Goal: Information Seeking & Learning: Learn about a topic

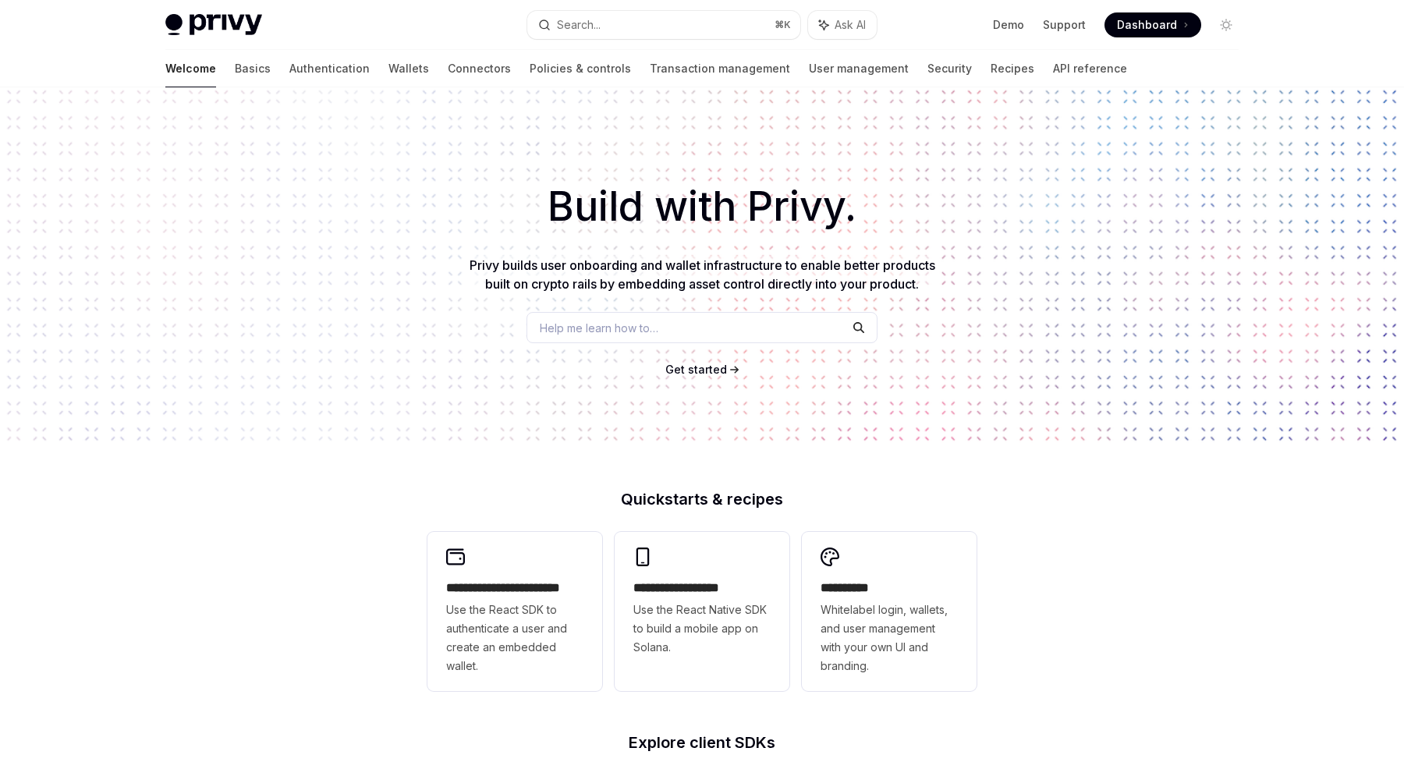
click at [289, 66] on link "Authentication" at bounding box center [329, 68] width 80 height 37
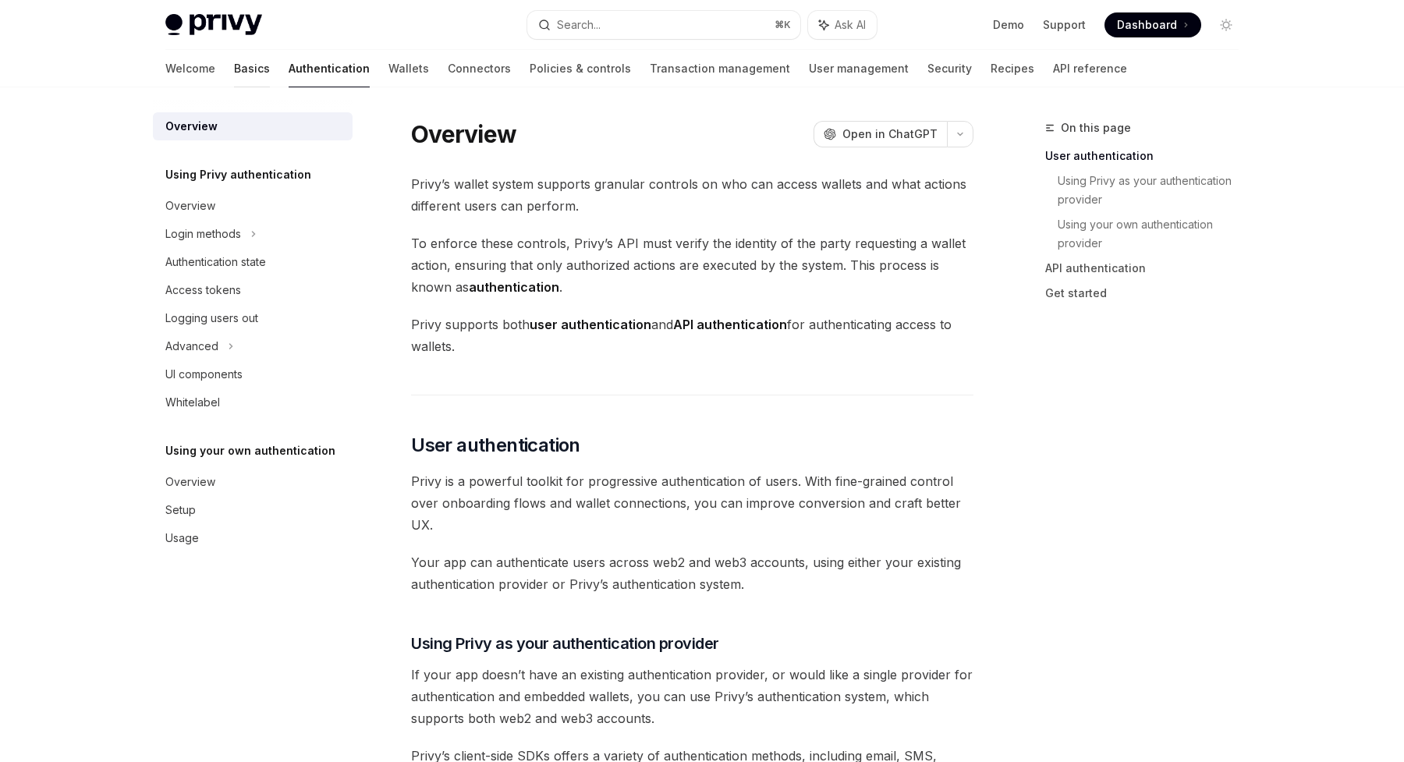
click at [234, 70] on link "Basics" at bounding box center [252, 68] width 36 height 37
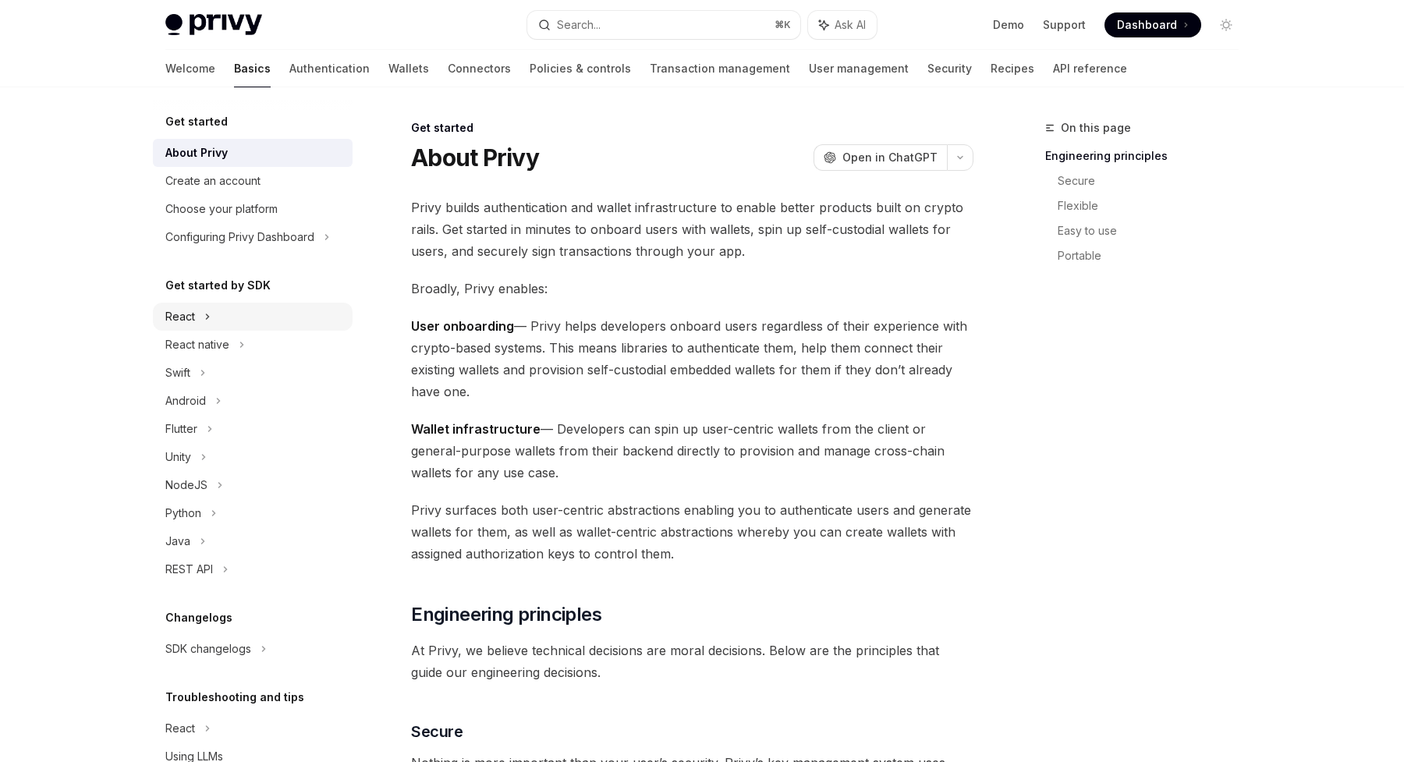
click at [189, 311] on div "React" at bounding box center [180, 316] width 30 height 19
type textarea "*"
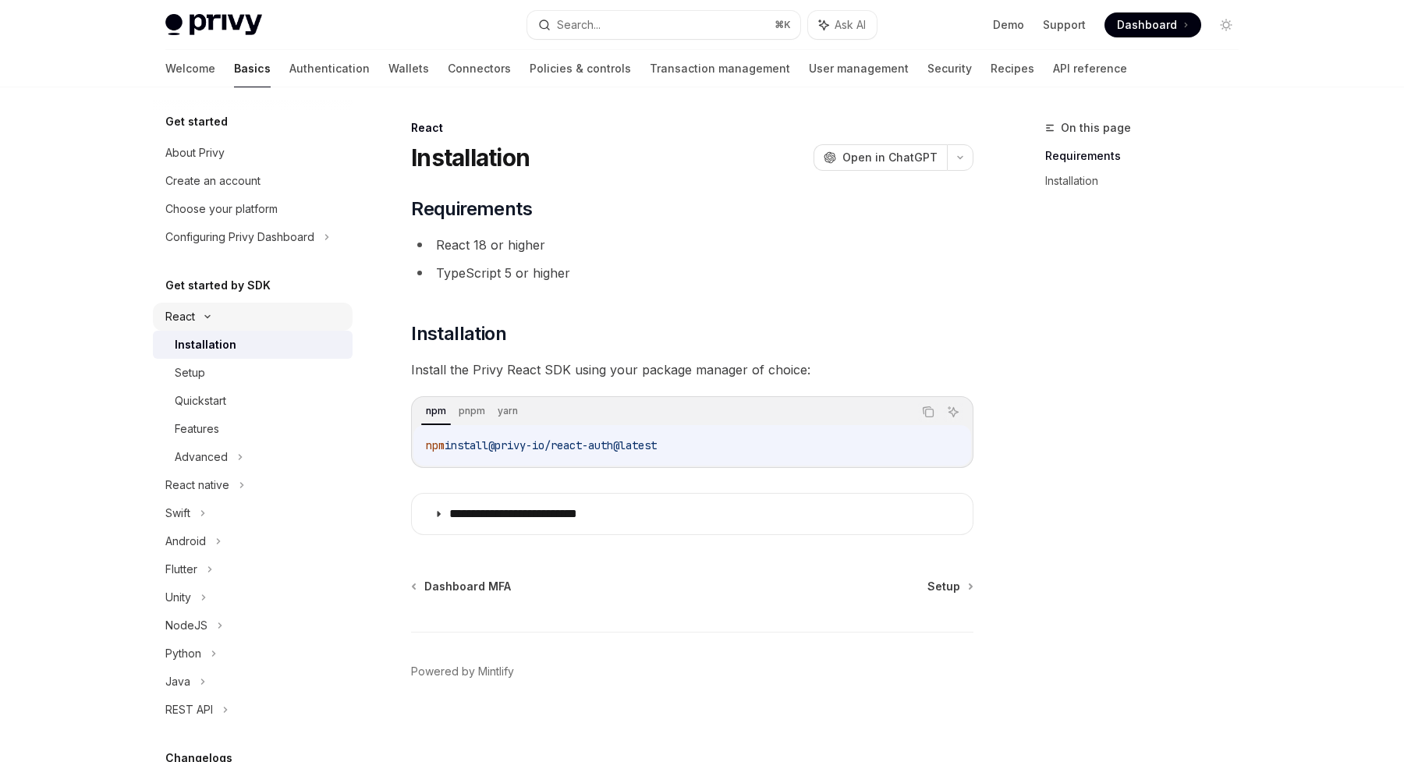
click at [189, 311] on div "React" at bounding box center [180, 316] width 30 height 19
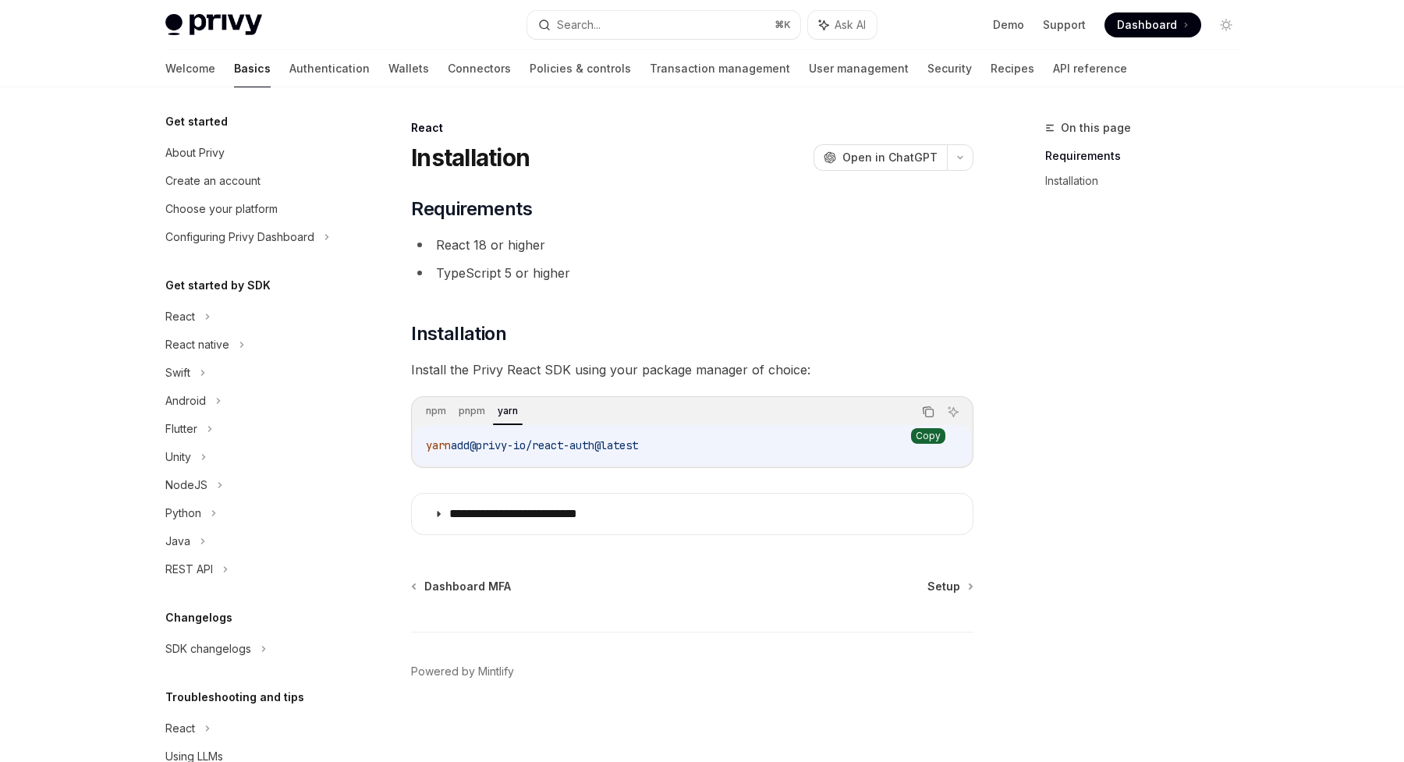
click at [927, 410] on icon "Copy the contents from the code block" at bounding box center [928, 412] width 12 height 12
click at [957, 588] on span "Setup" at bounding box center [943, 587] width 33 height 16
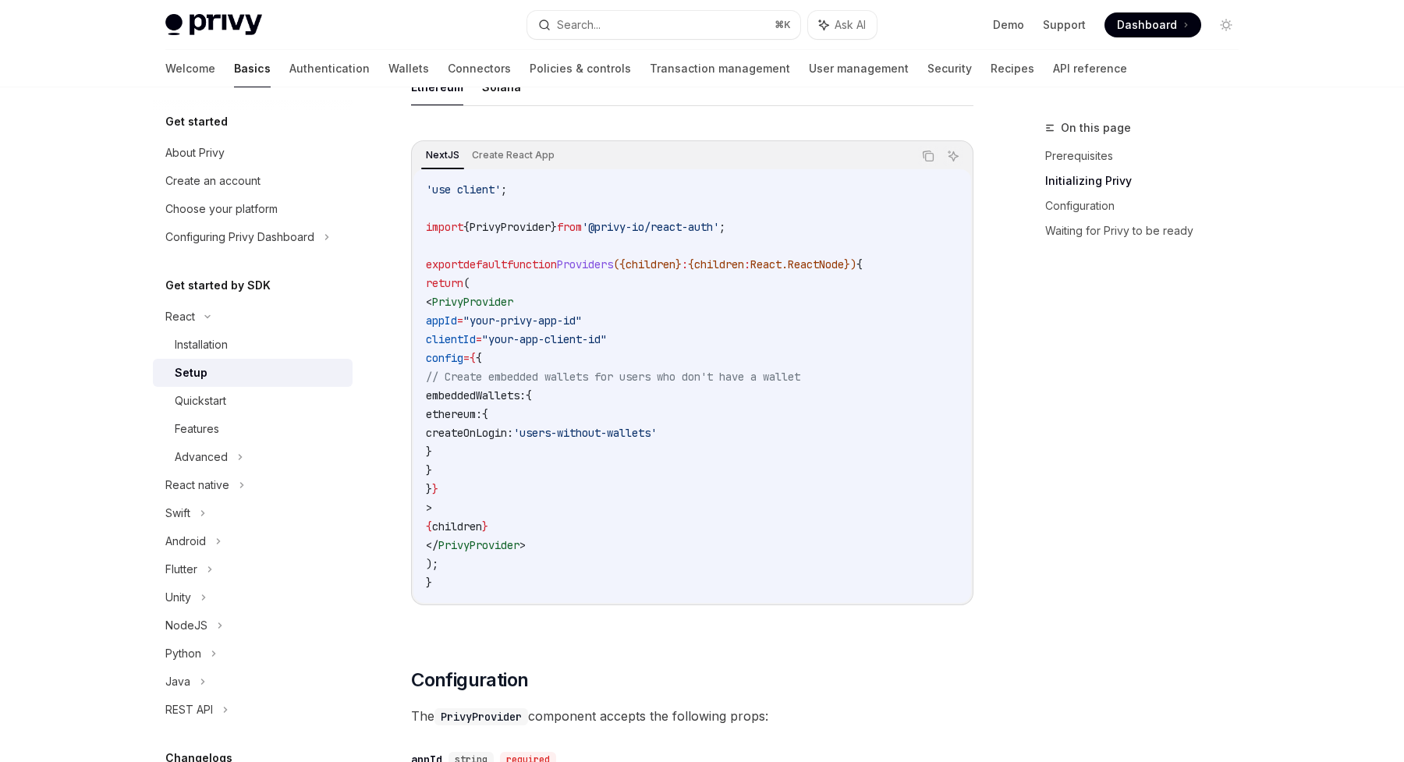
scroll to position [501, 0]
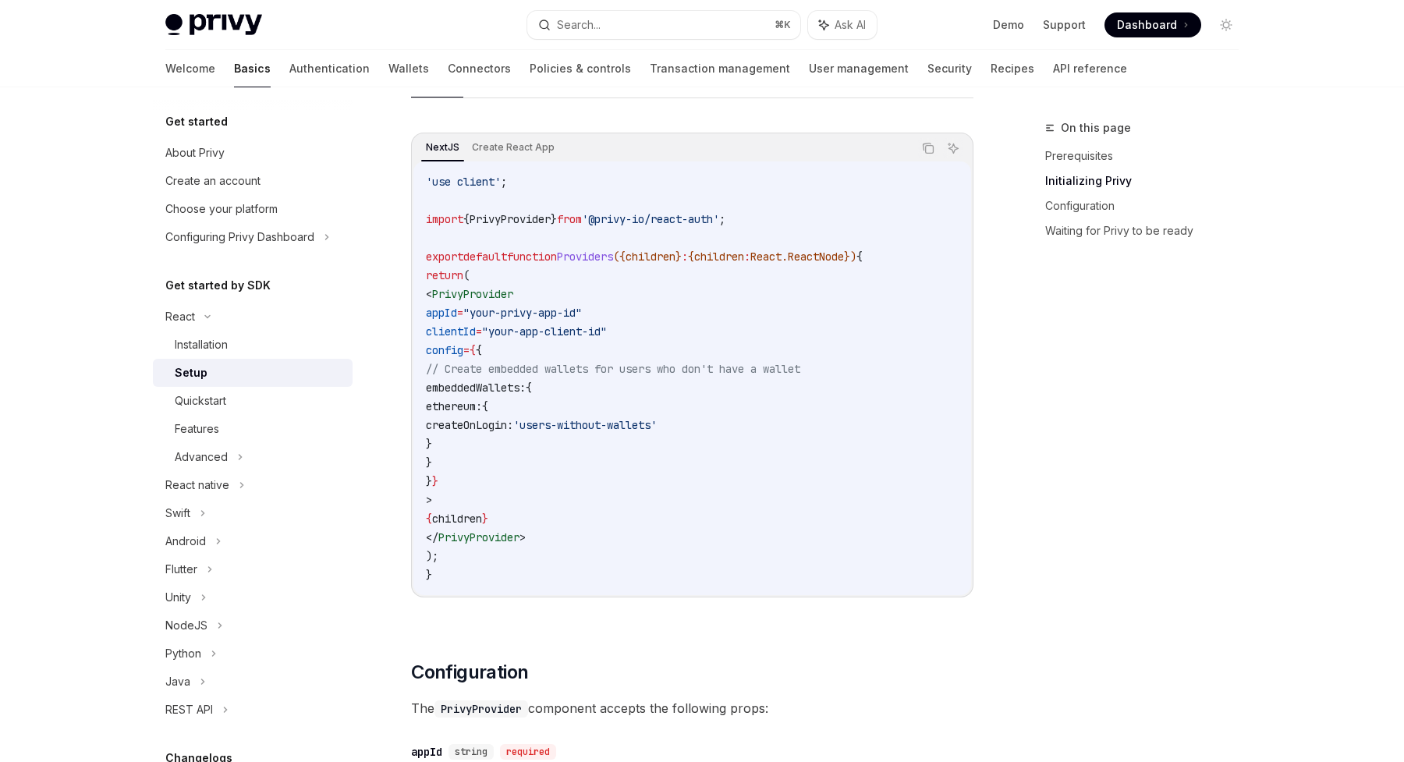
click at [458, 181] on span "'use client'" at bounding box center [463, 182] width 75 height 14
click at [466, 217] on span "{" at bounding box center [466, 219] width 6 height 14
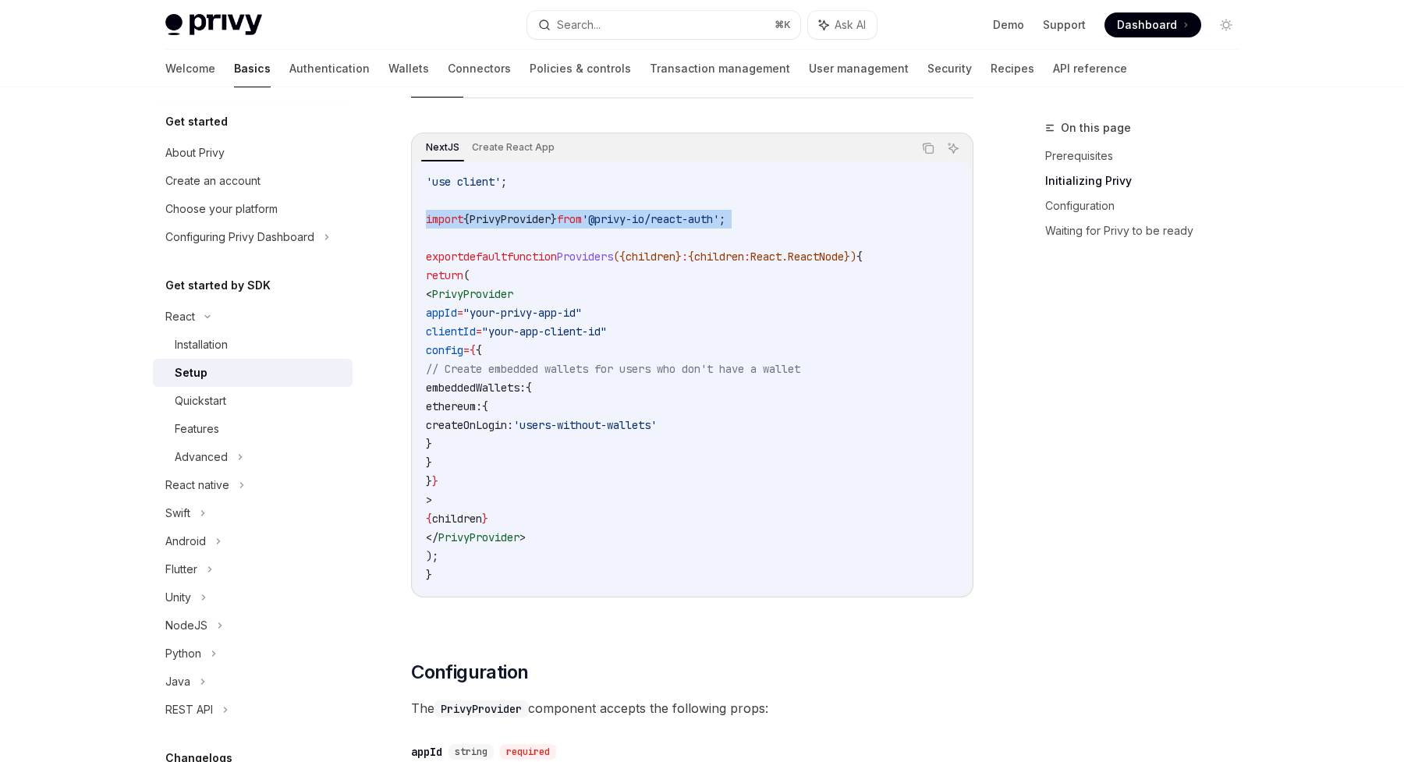
click at [466, 217] on span "{" at bounding box center [466, 219] width 6 height 14
copy code "import { PrivyProvider } from '@privy-io/react-auth' ;"
click at [513, 290] on span "PrivyProvider" at bounding box center [472, 294] width 81 height 14
drag, startPoint x: 465, startPoint y: 497, endPoint x: 452, endPoint y: 296, distance: 201.6
click at [452, 296] on code "'use client' ; import { PrivyProvider } from '@privy-io/react-auth' ; export de…" at bounding box center [692, 378] width 533 height 412
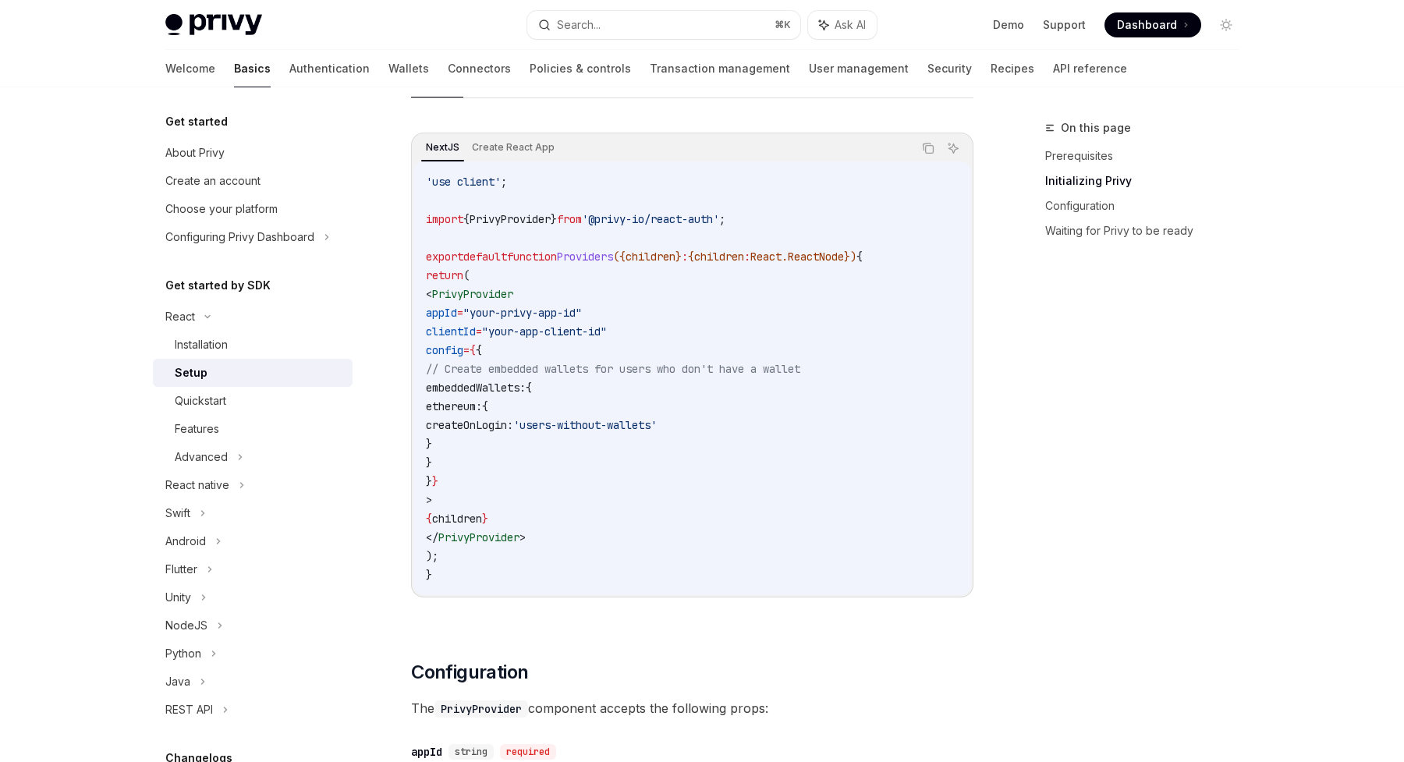
copy code "< PrivyProvider appId = "your-privy-app-id" clientId = "your-app-client-id" con…"
click at [289, 62] on link "Authentication" at bounding box center [329, 68] width 80 height 37
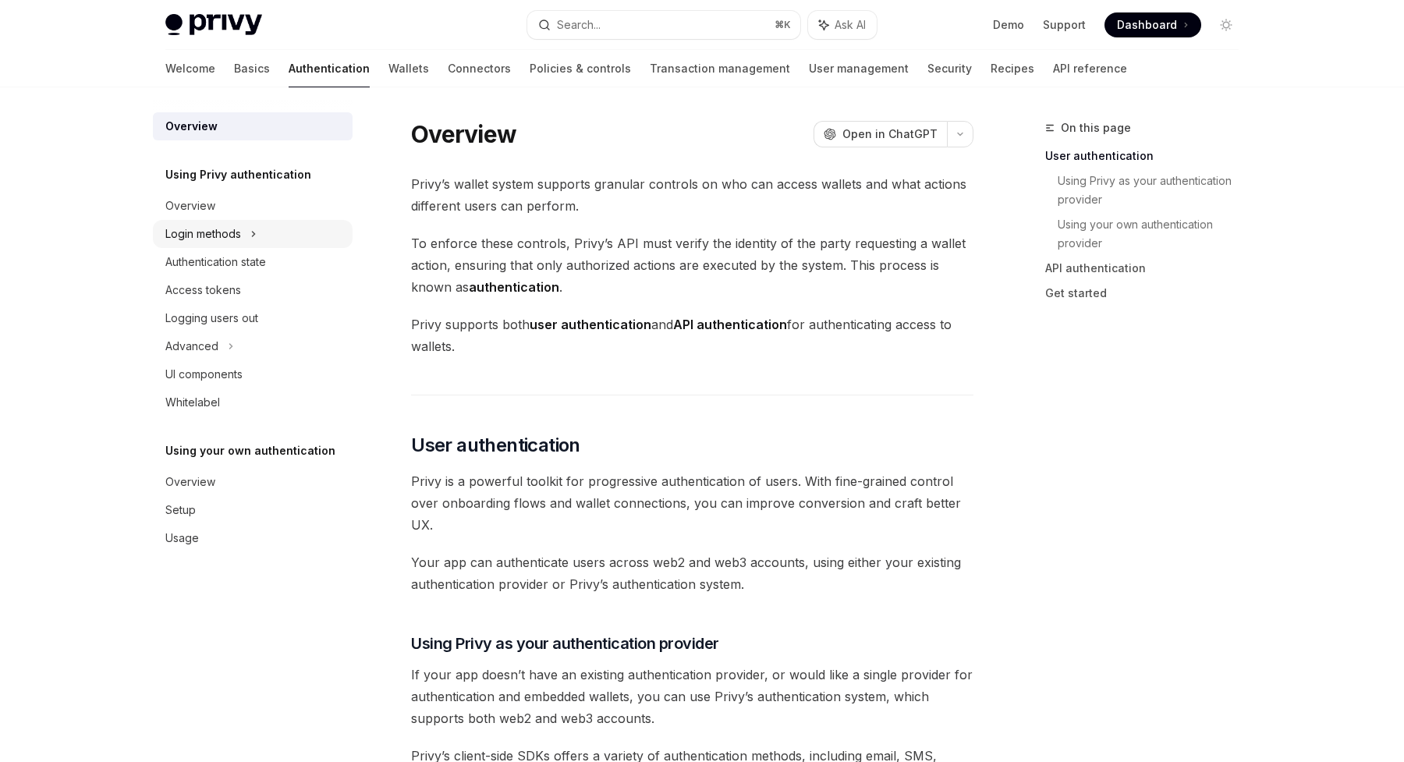
click at [214, 231] on div "Login methods" at bounding box center [203, 234] width 76 height 19
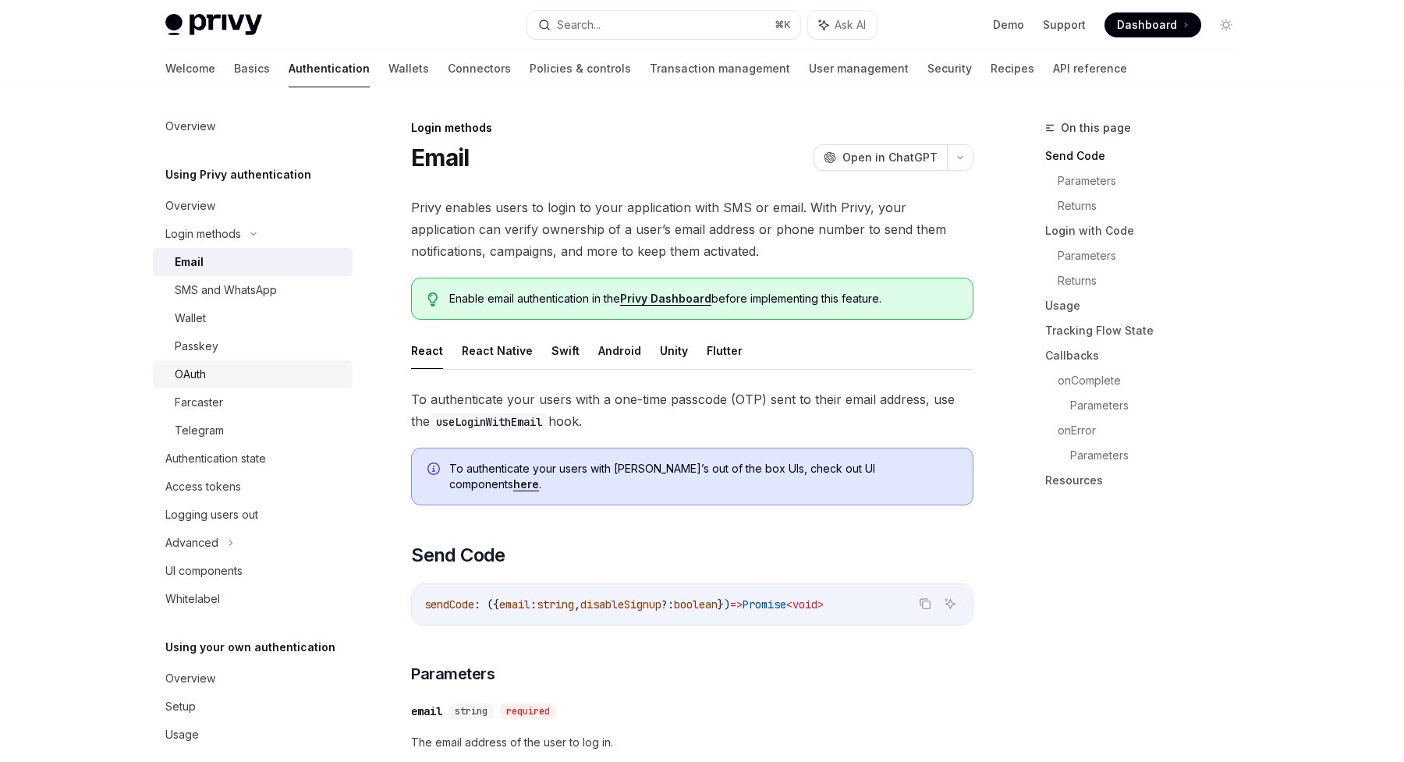
click at [207, 374] on div "OAuth" at bounding box center [259, 374] width 168 height 19
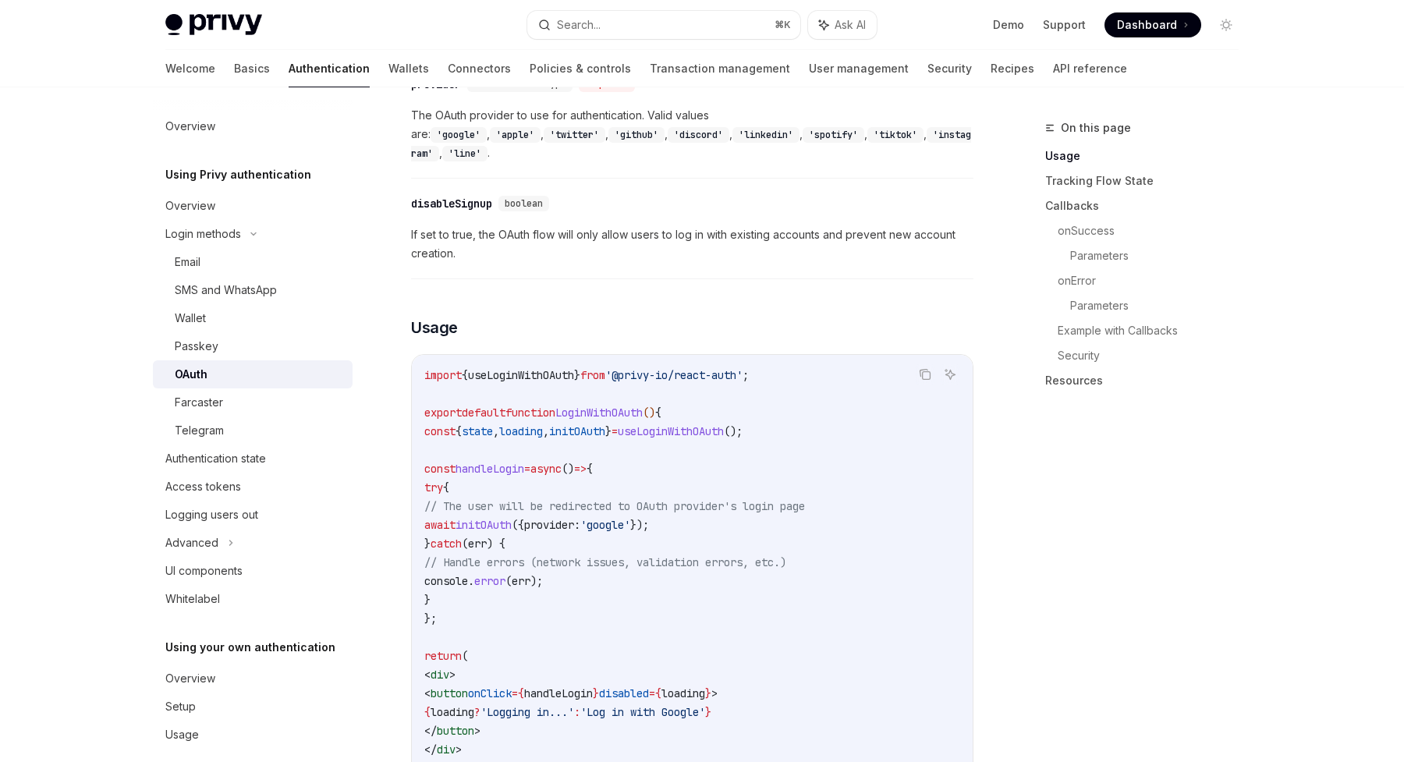
scroll to position [768, 0]
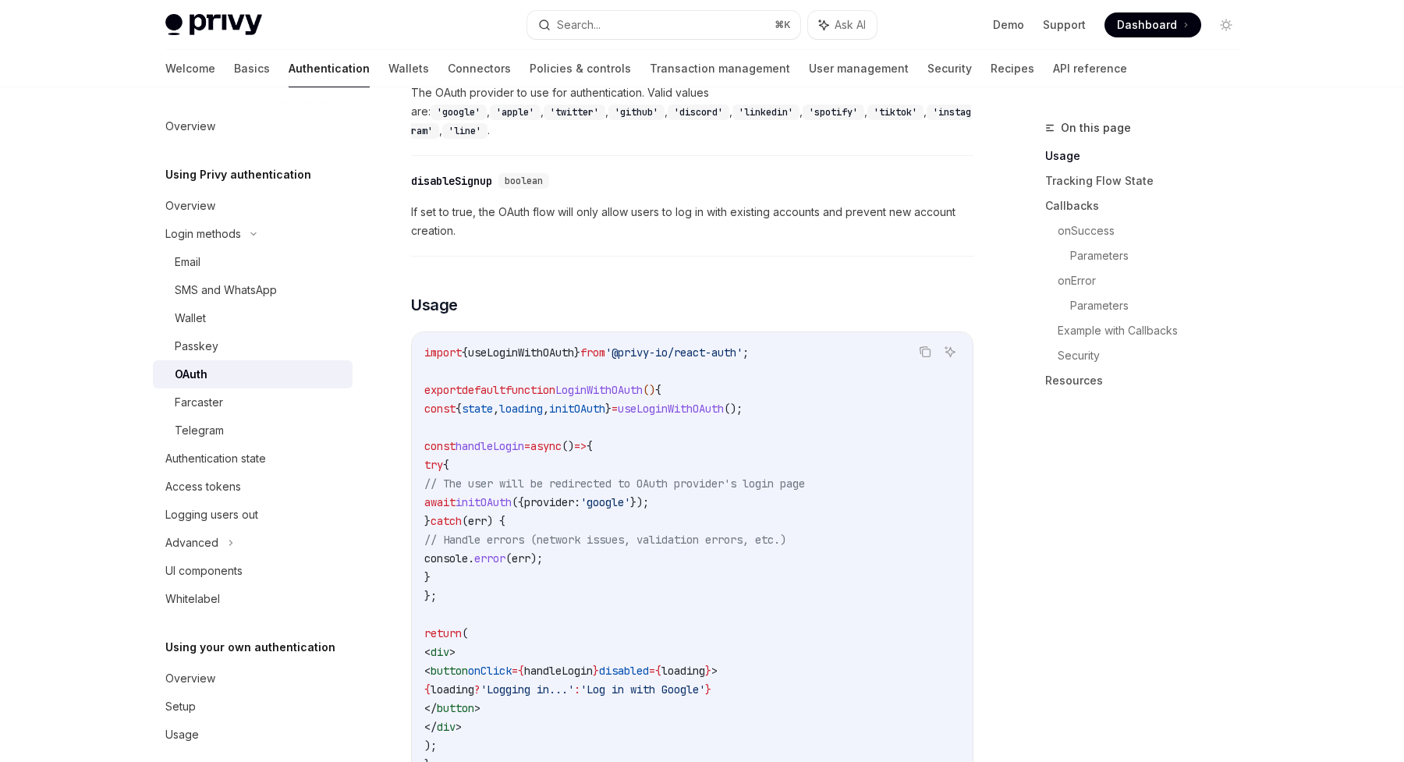
drag, startPoint x: 480, startPoint y: 381, endPoint x: 664, endPoint y: 379, distance: 184.8
click at [664, 402] on span "const { state , loading , initOAuth } = useLoginWithOAuth ();" at bounding box center [583, 409] width 318 height 14
copy span "{ state , loading , initOAuth }"
click at [214, 541] on div "Advanced" at bounding box center [191, 542] width 53 height 19
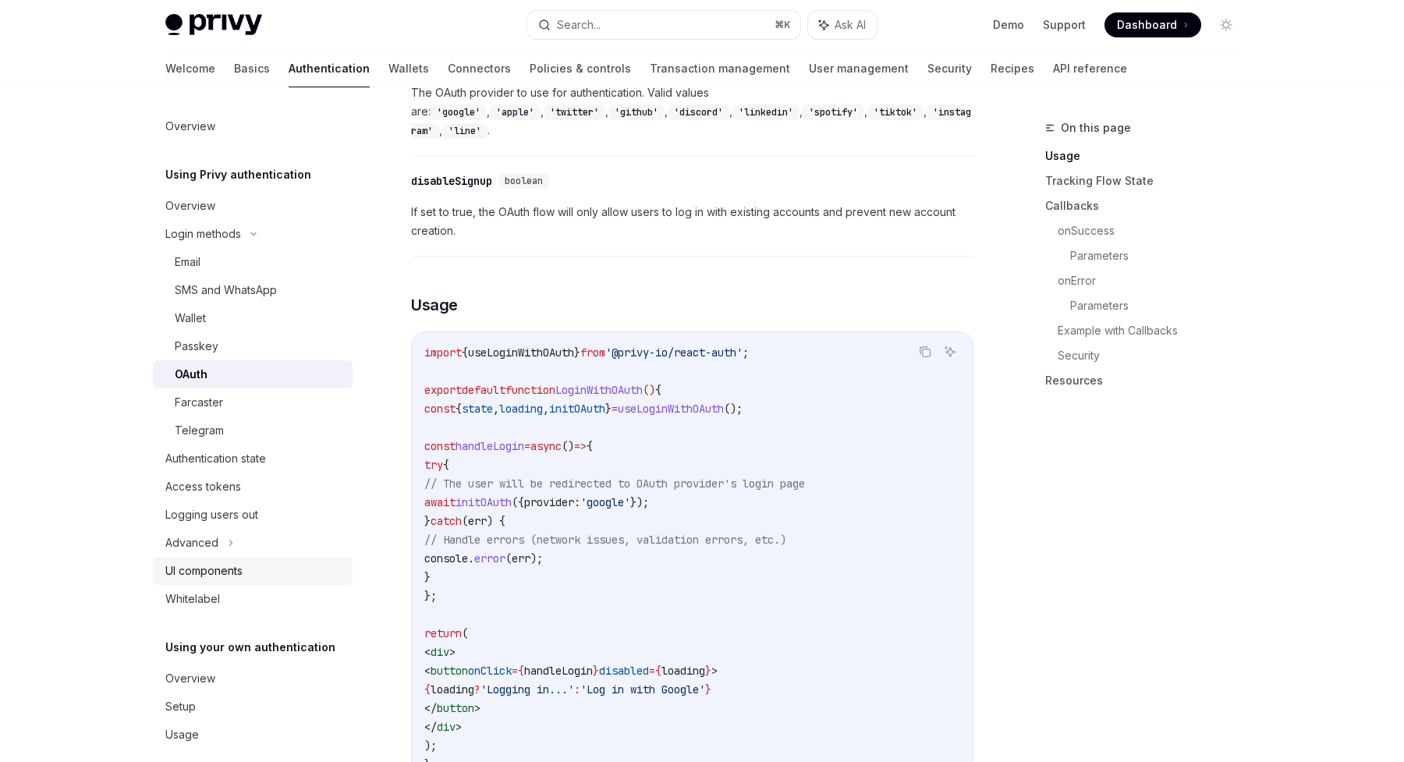
click at [208, 558] on link "UI components" at bounding box center [253, 571] width 200 height 28
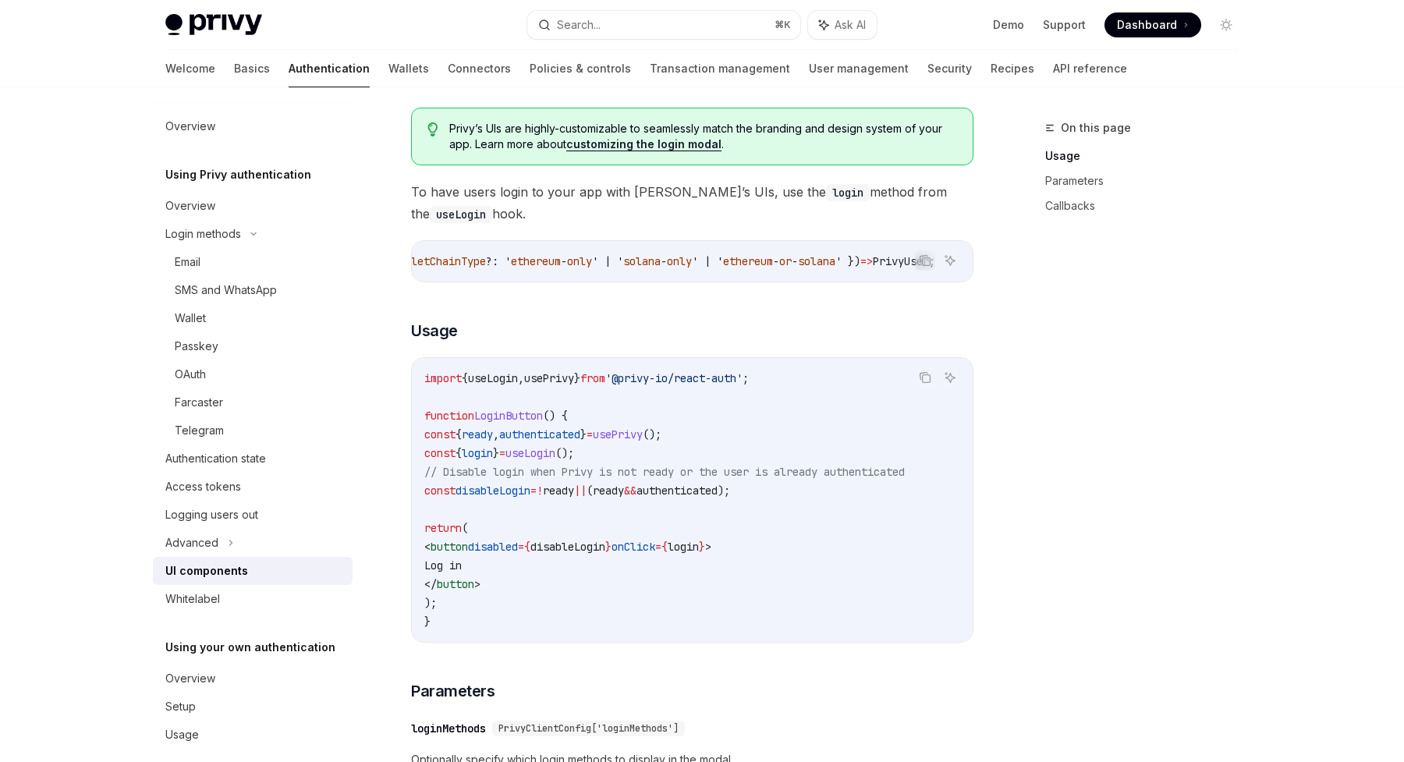
scroll to position [0, 841]
click at [234, 71] on link "Basics" at bounding box center [252, 68] width 36 height 37
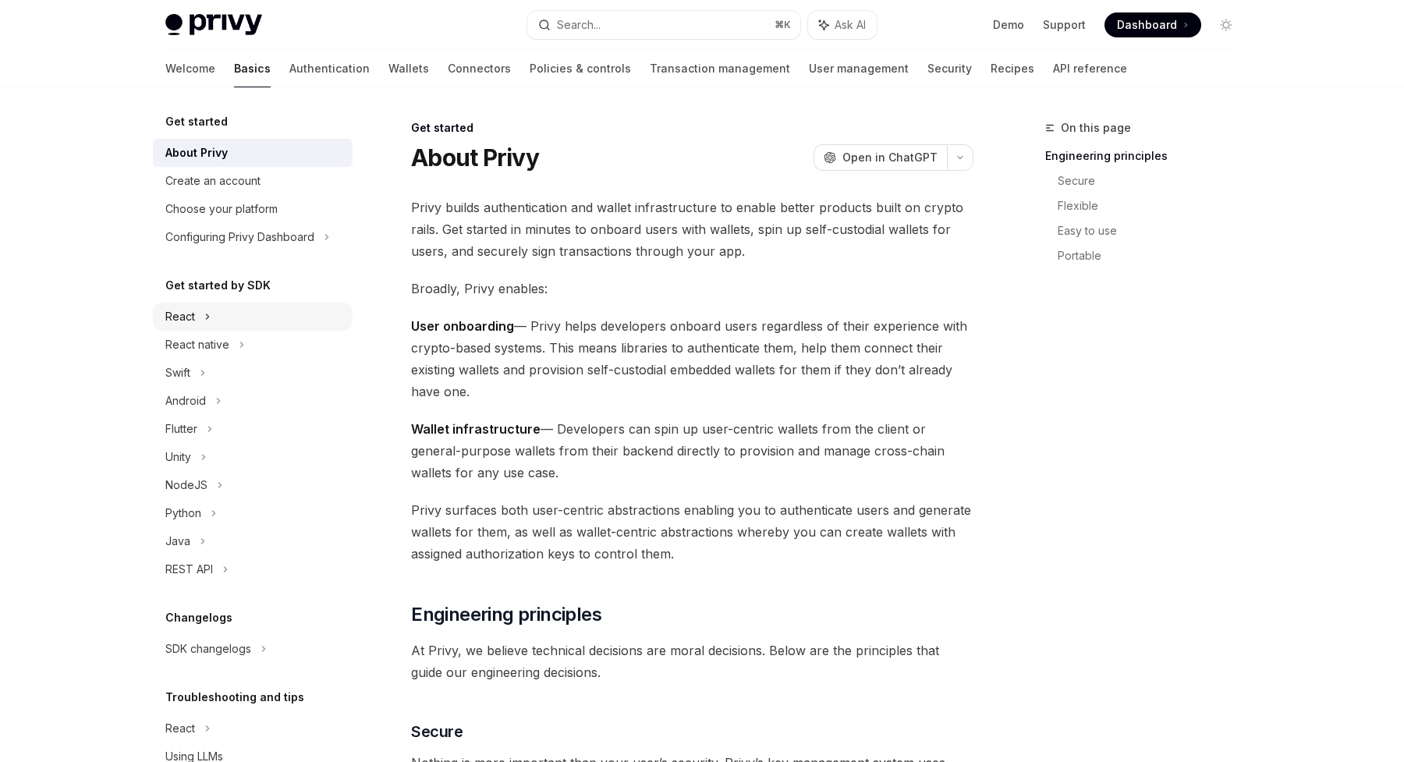
click at [182, 320] on div "React" at bounding box center [180, 316] width 30 height 19
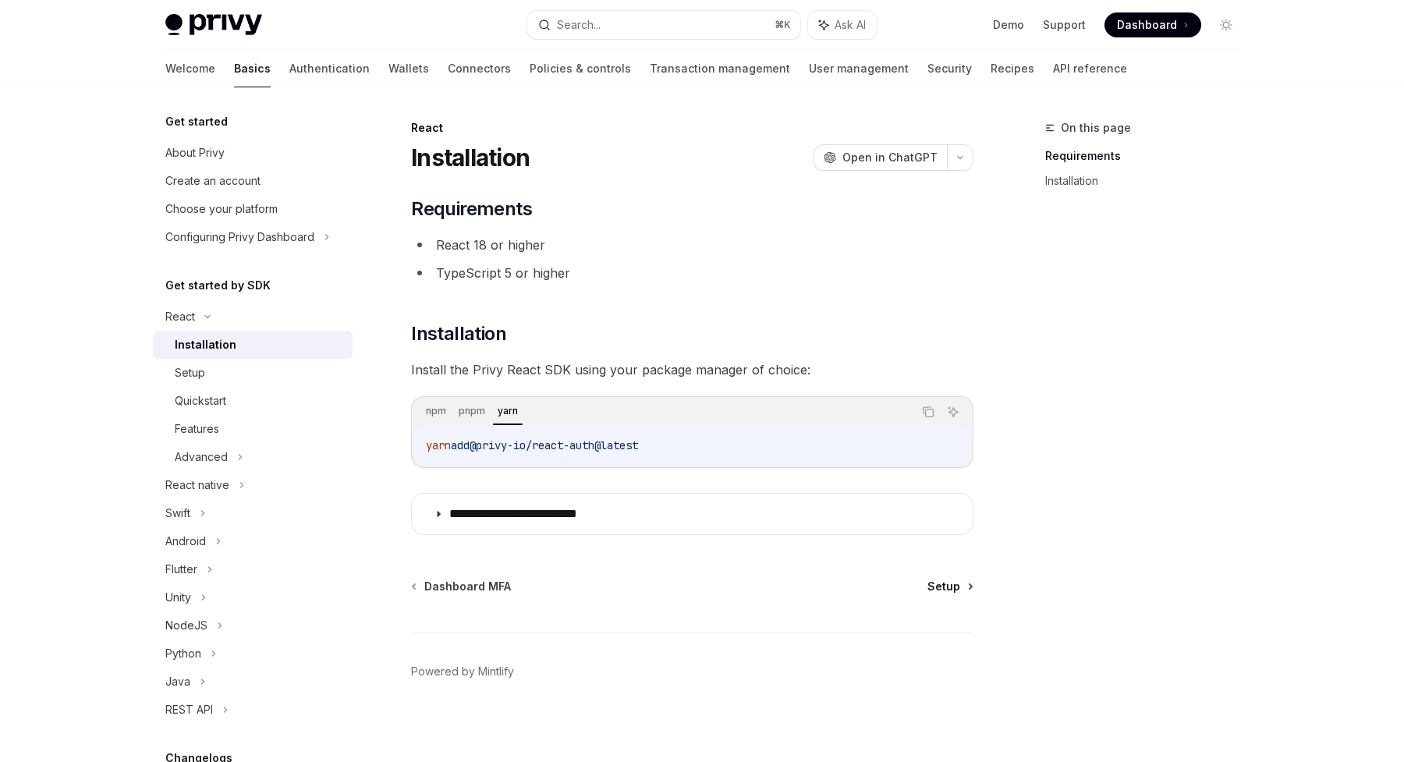
click at [954, 585] on span "Setup" at bounding box center [943, 587] width 33 height 16
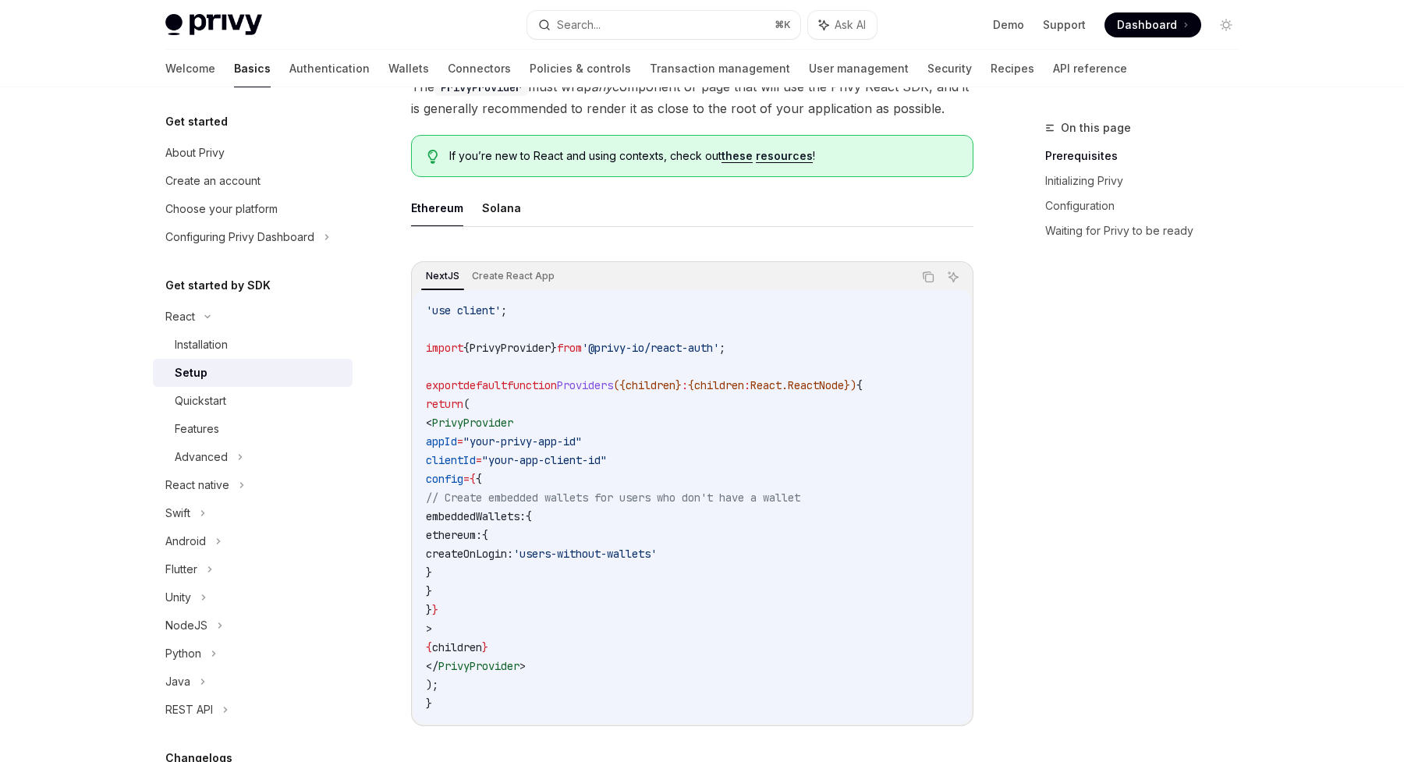
scroll to position [398, 0]
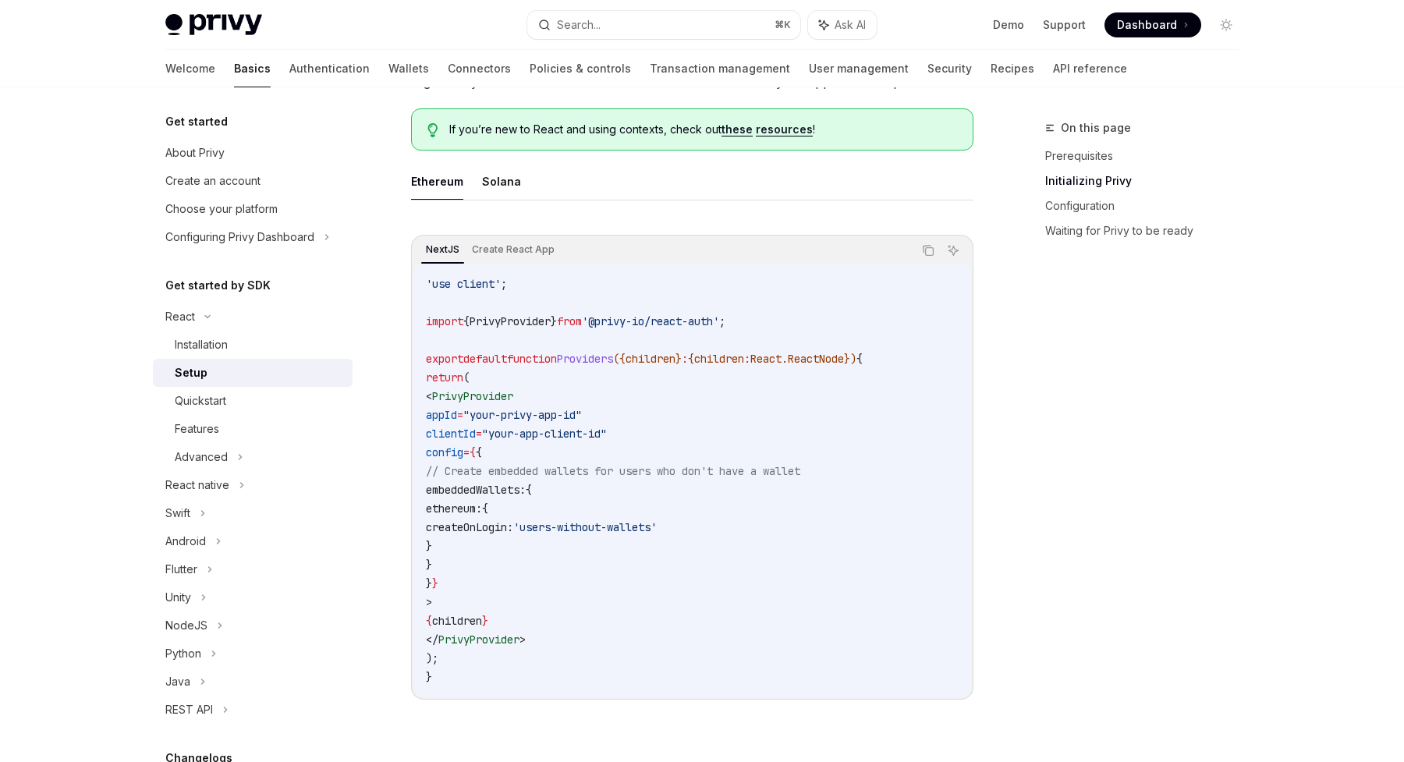
click at [476, 435] on span "clientId" at bounding box center [451, 434] width 50 height 14
click at [457, 416] on span "appId" at bounding box center [441, 415] width 31 height 14
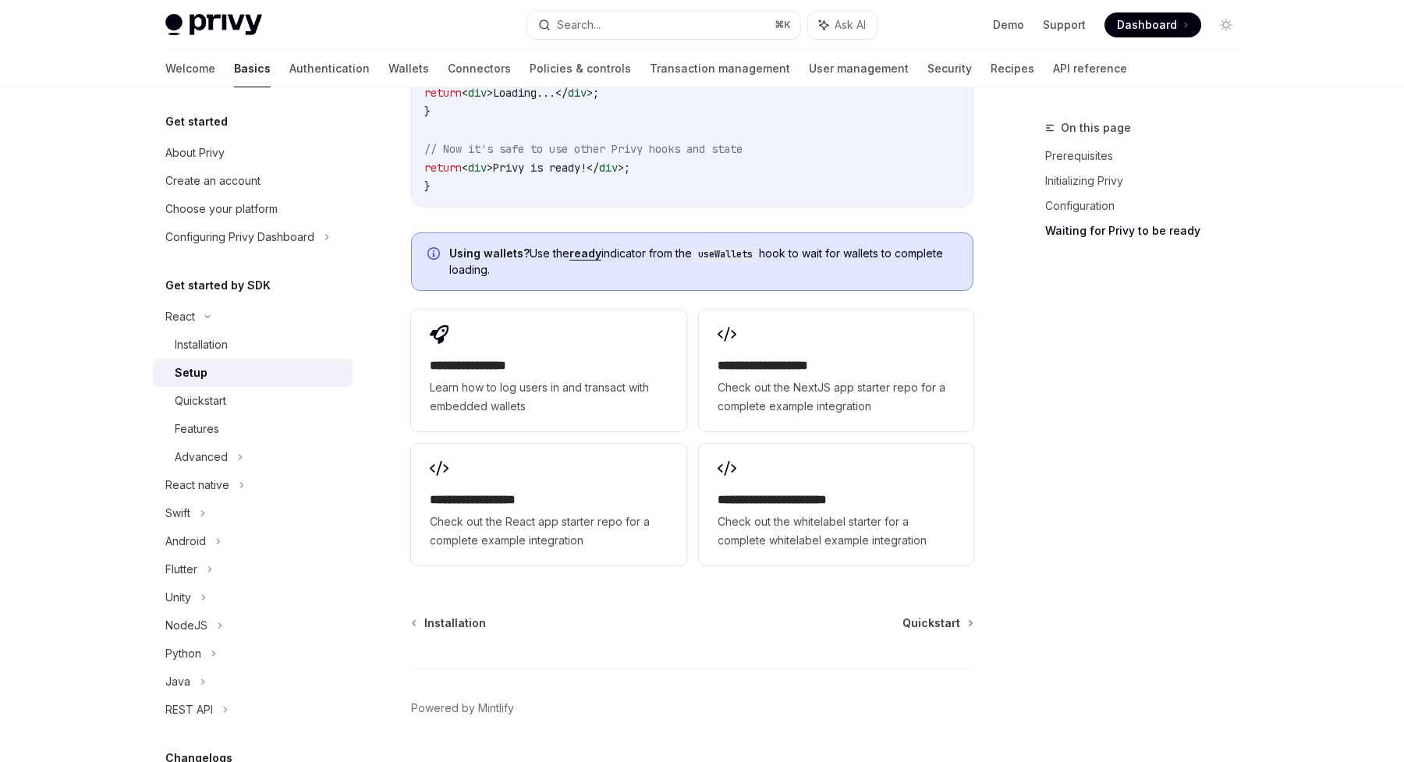
scroll to position [1921, 0]
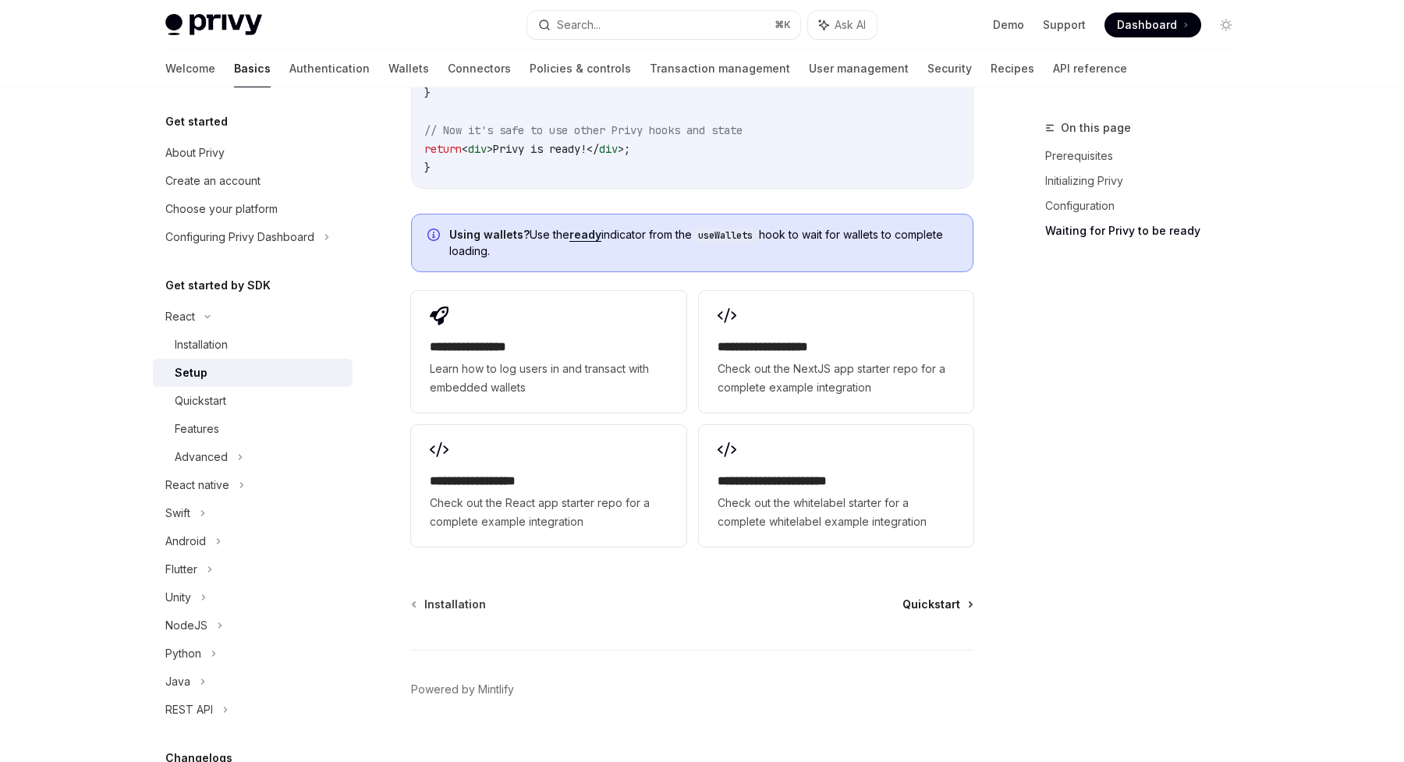
click at [921, 597] on span "Quickstart" at bounding box center [931, 605] width 58 height 16
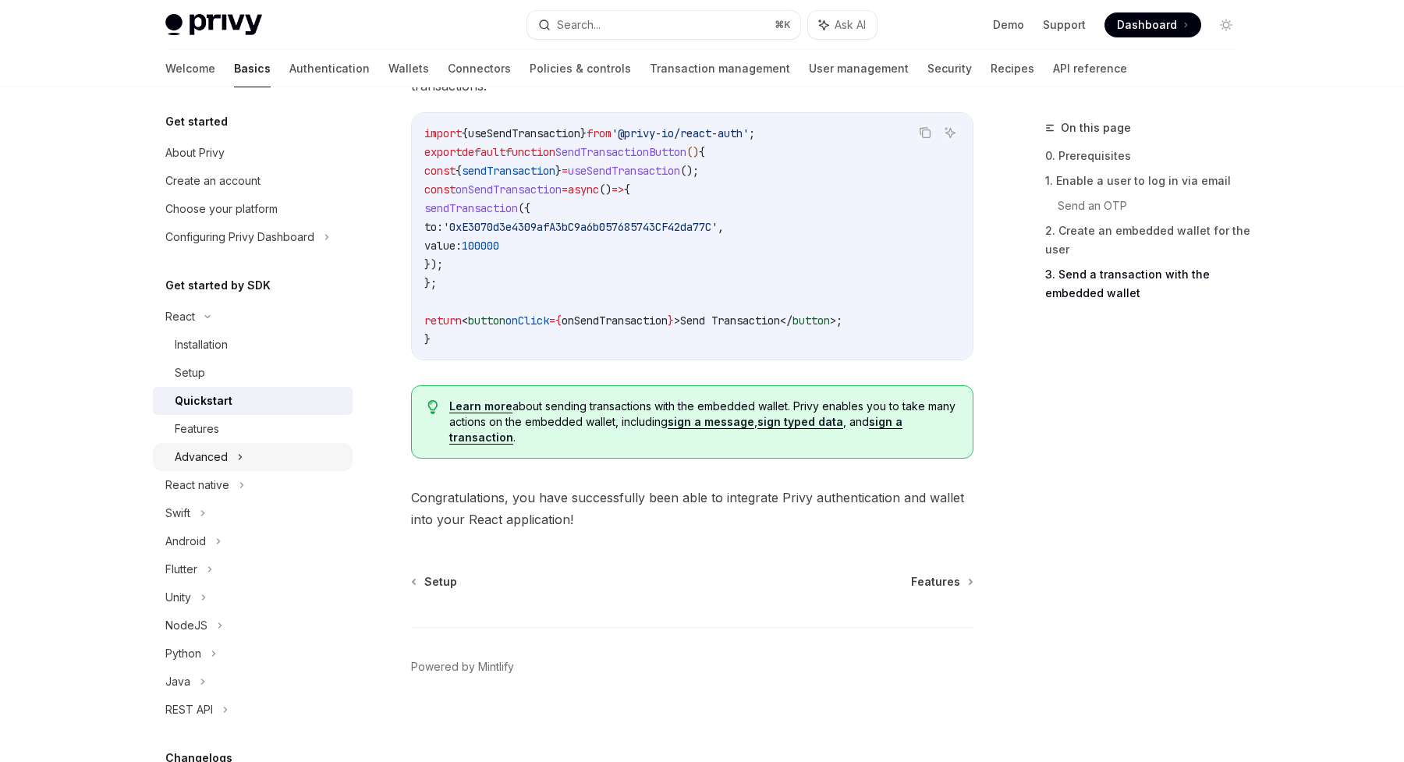
click at [224, 463] on div "Advanced" at bounding box center [201, 457] width 53 height 19
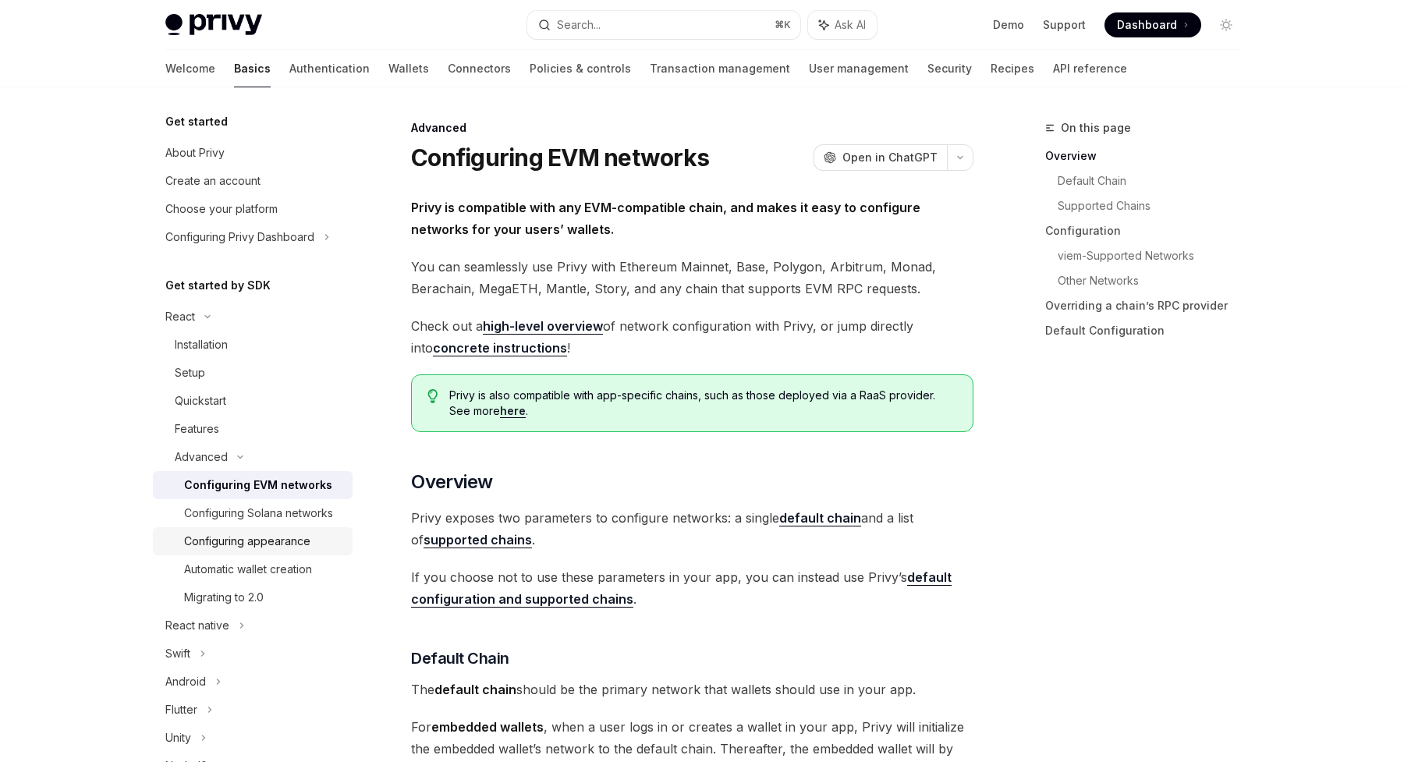
click at [236, 546] on div "Configuring appearance" at bounding box center [247, 541] width 126 height 19
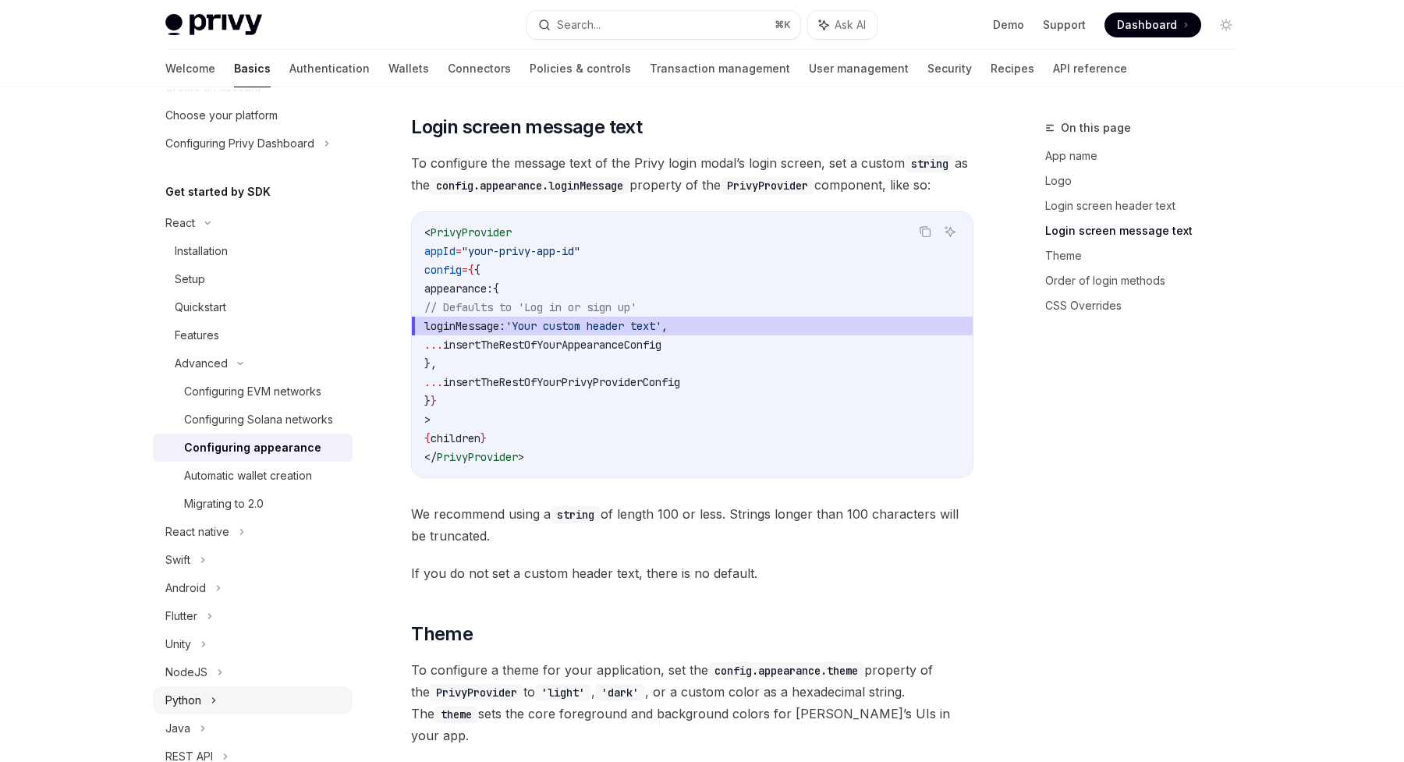
scroll to position [87, 0]
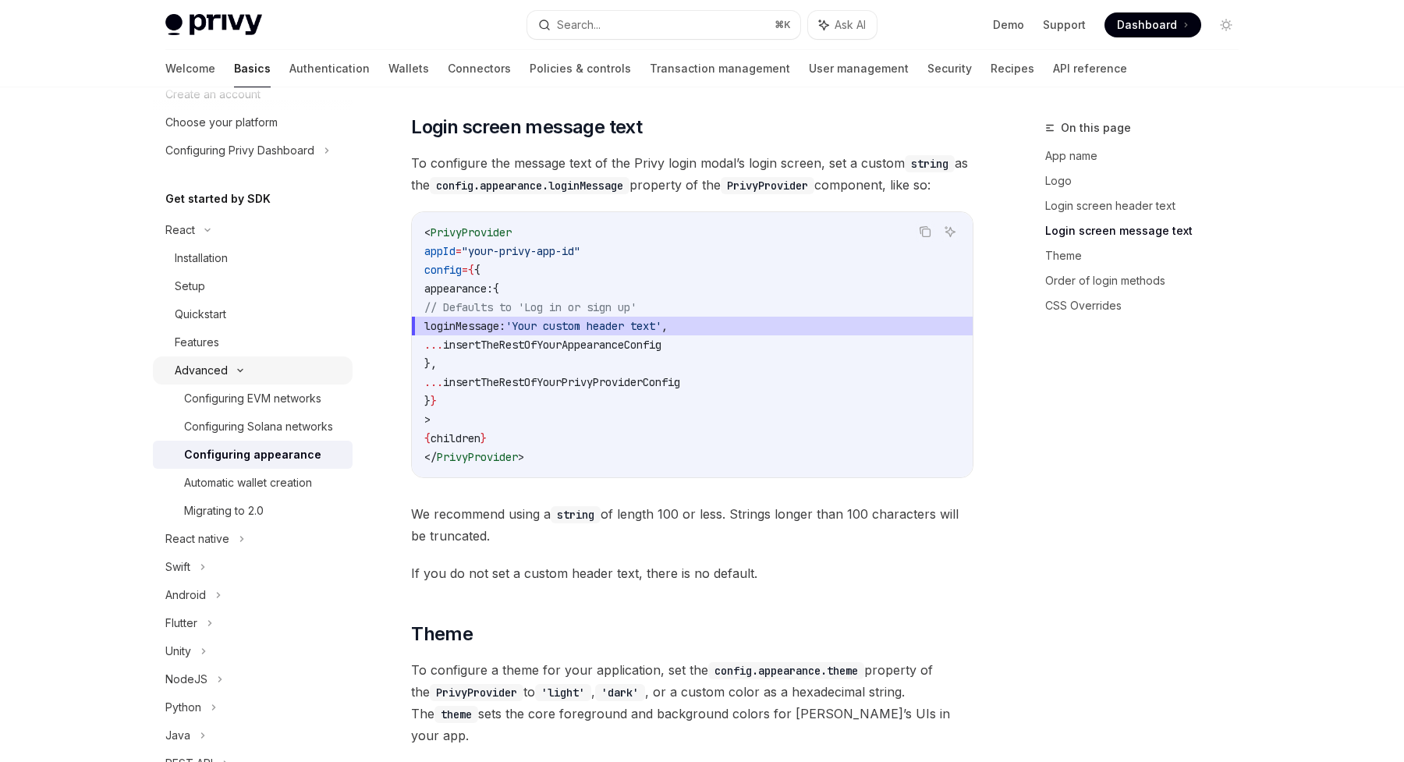
click at [224, 370] on div "Advanced" at bounding box center [201, 370] width 53 height 19
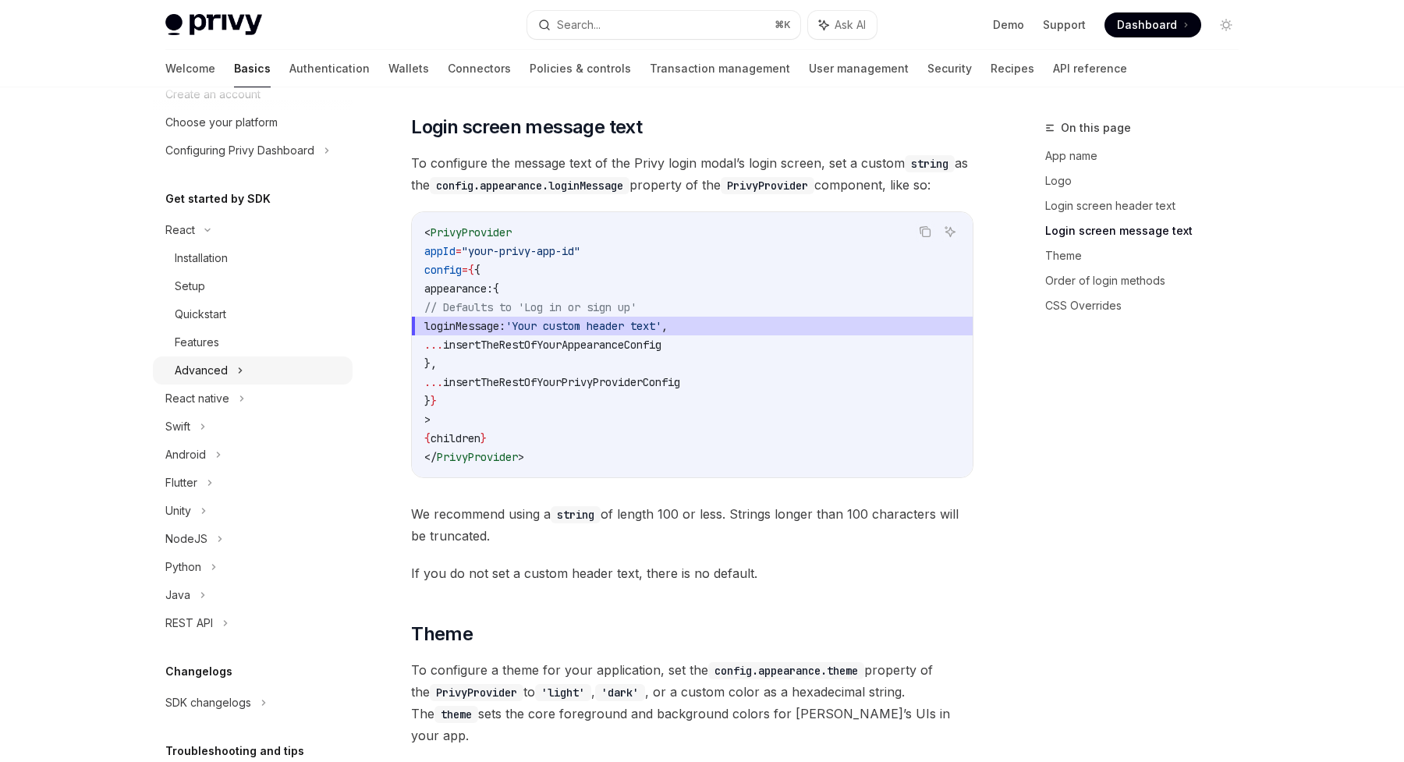
click at [224, 370] on div "Advanced" at bounding box center [201, 370] width 53 height 19
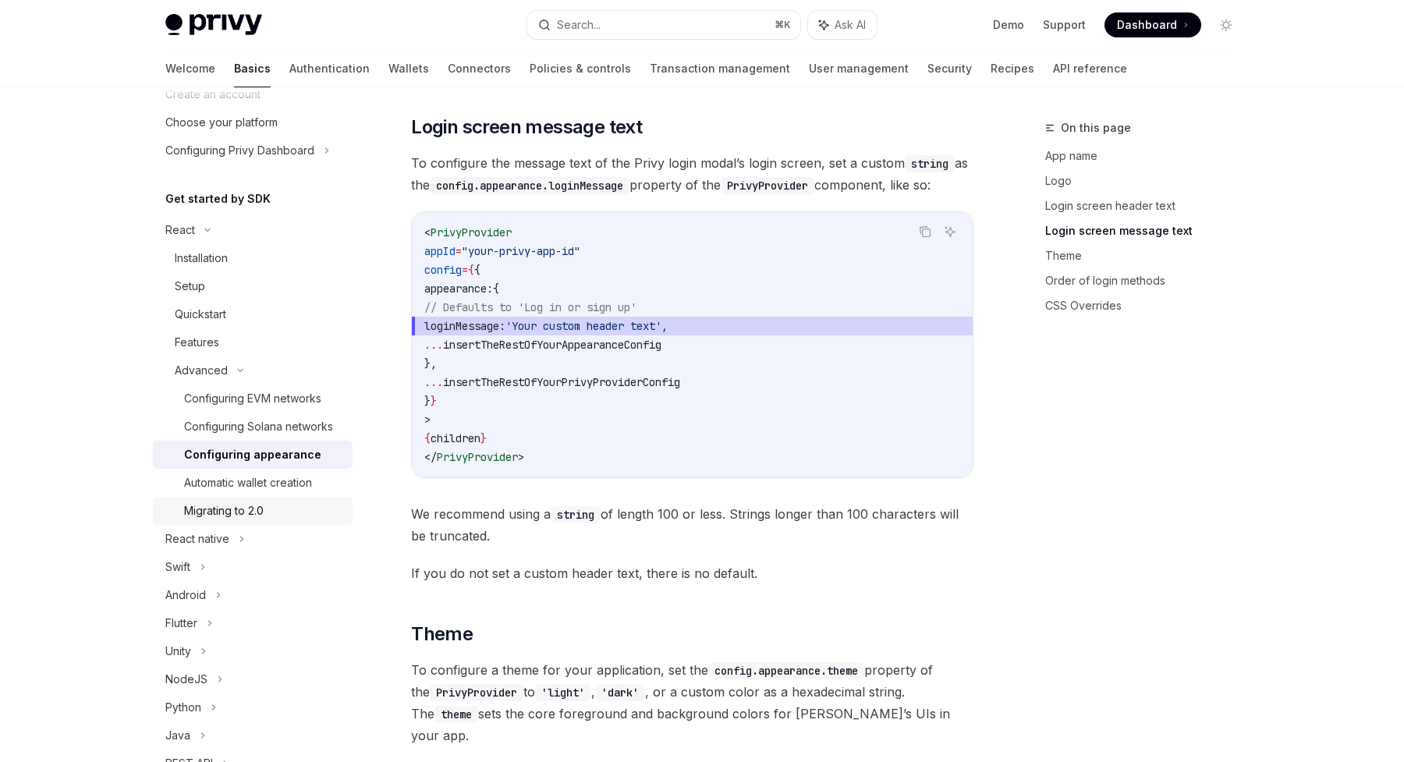
click at [232, 514] on div "Migrating to 2.0" at bounding box center [224, 510] width 80 height 19
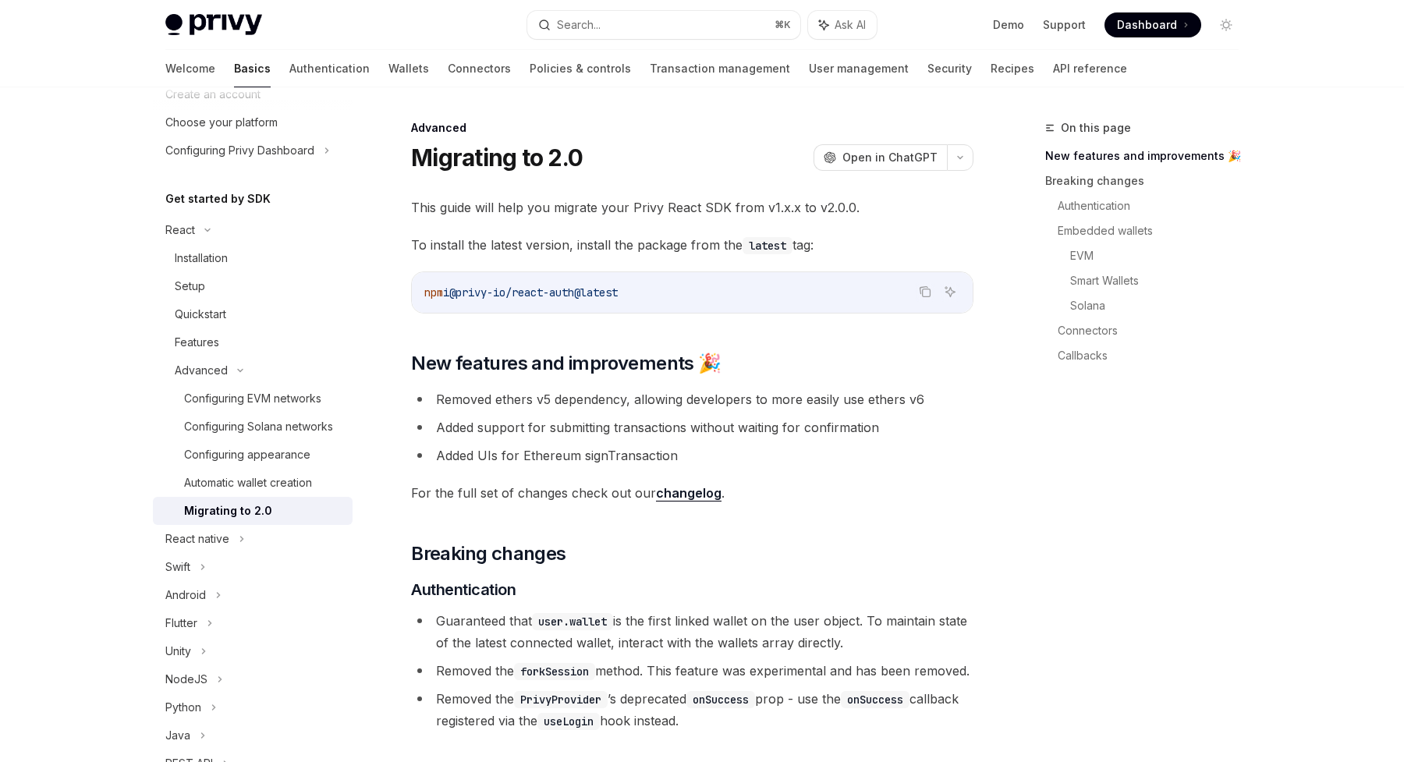
click at [469, 452] on li "Added UIs for Ethereum signTransaction" at bounding box center [692, 455] width 562 height 22
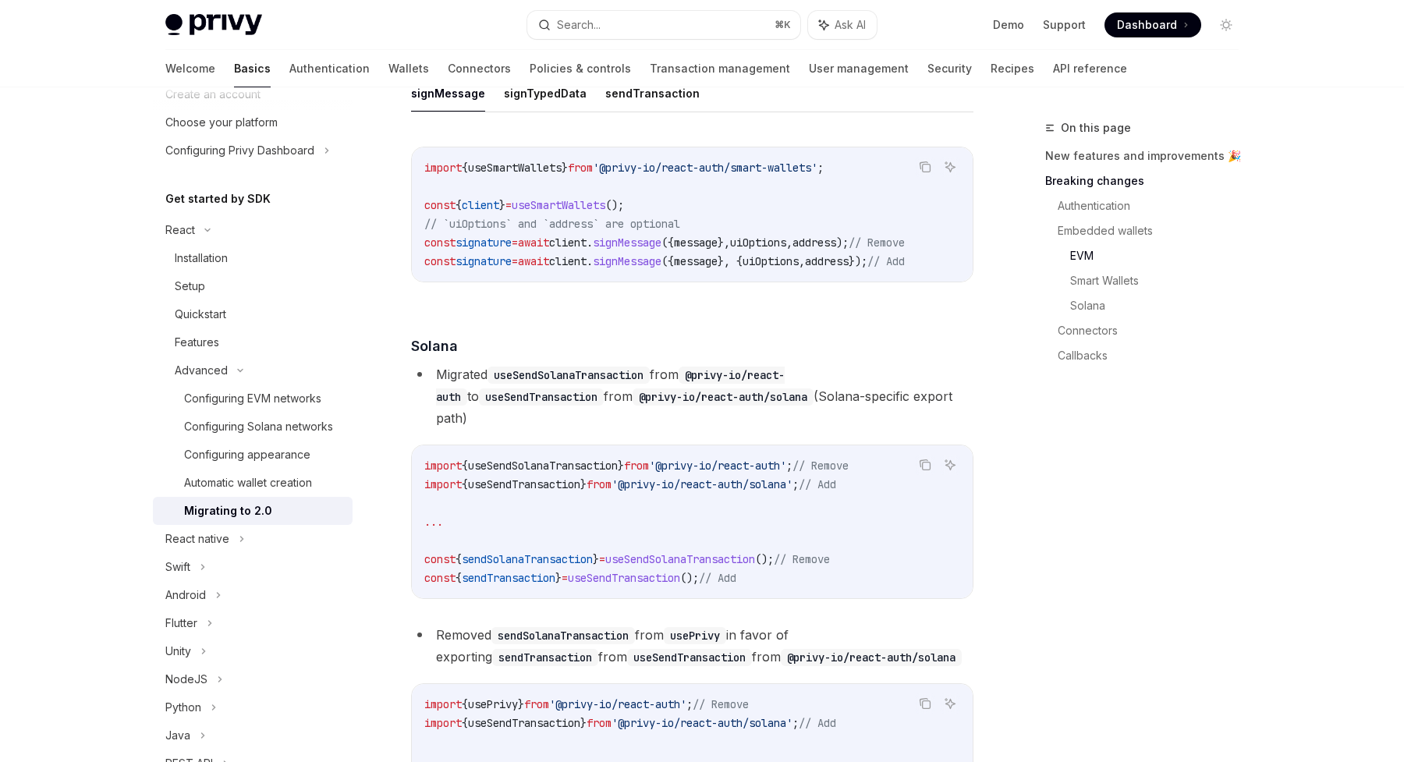
scroll to position [2712, 0]
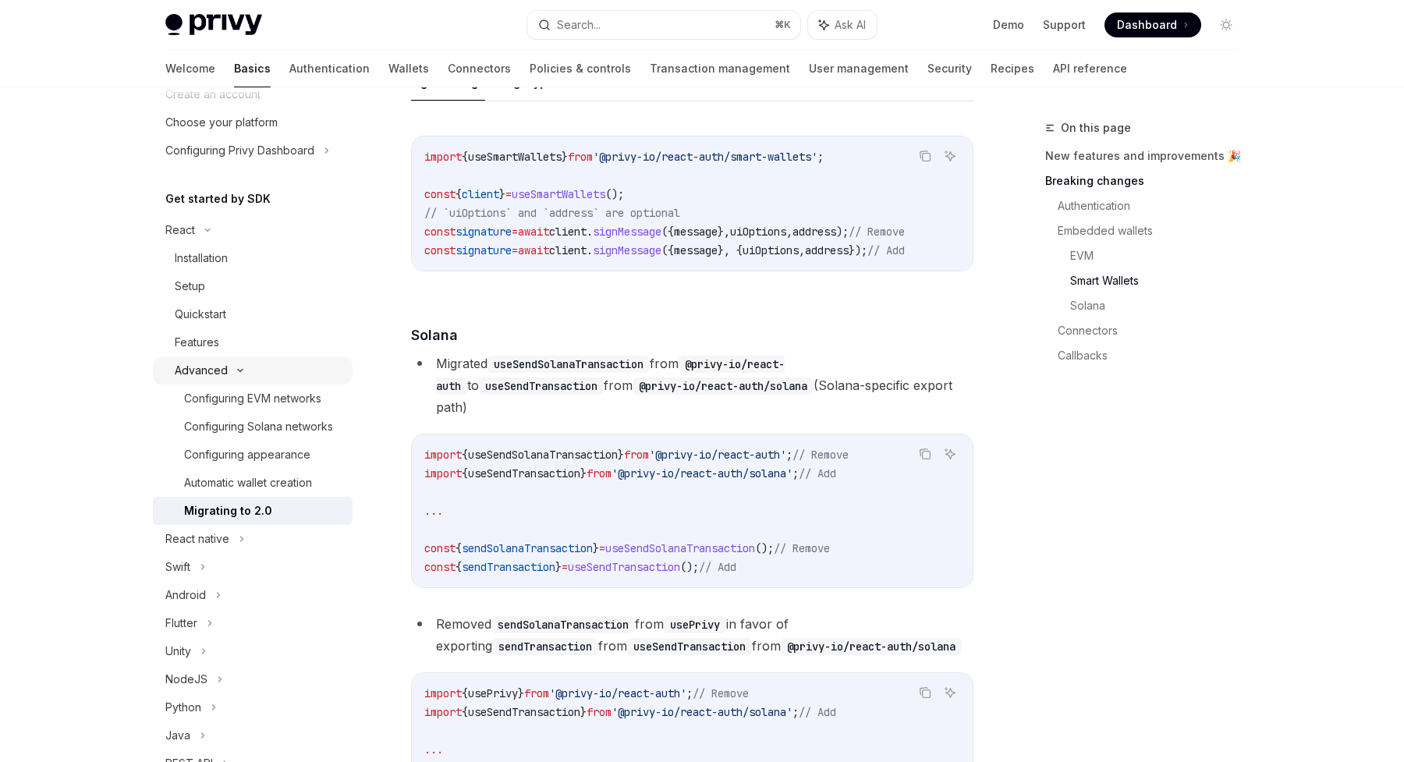
click at [207, 377] on div "Advanced" at bounding box center [201, 370] width 53 height 19
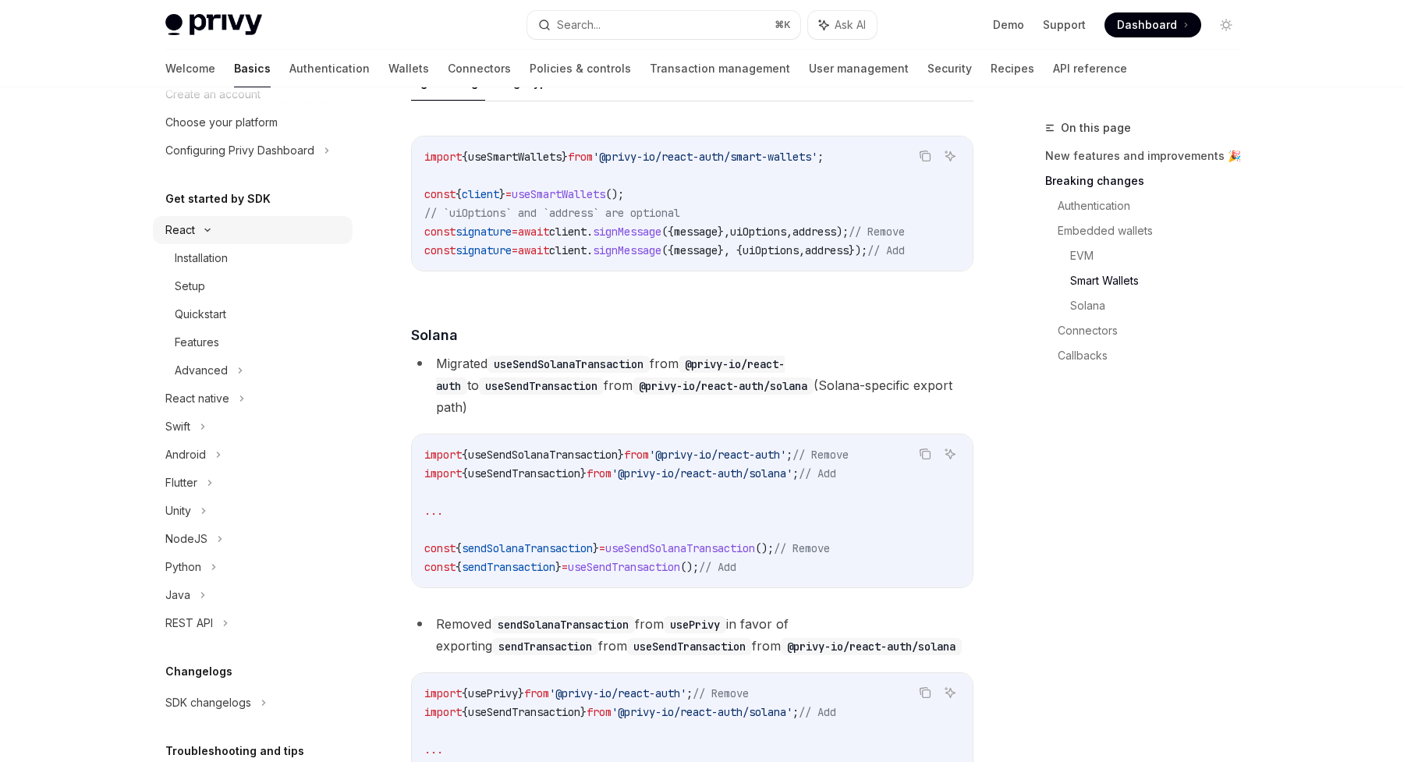
click at [190, 228] on div "React" at bounding box center [180, 230] width 30 height 19
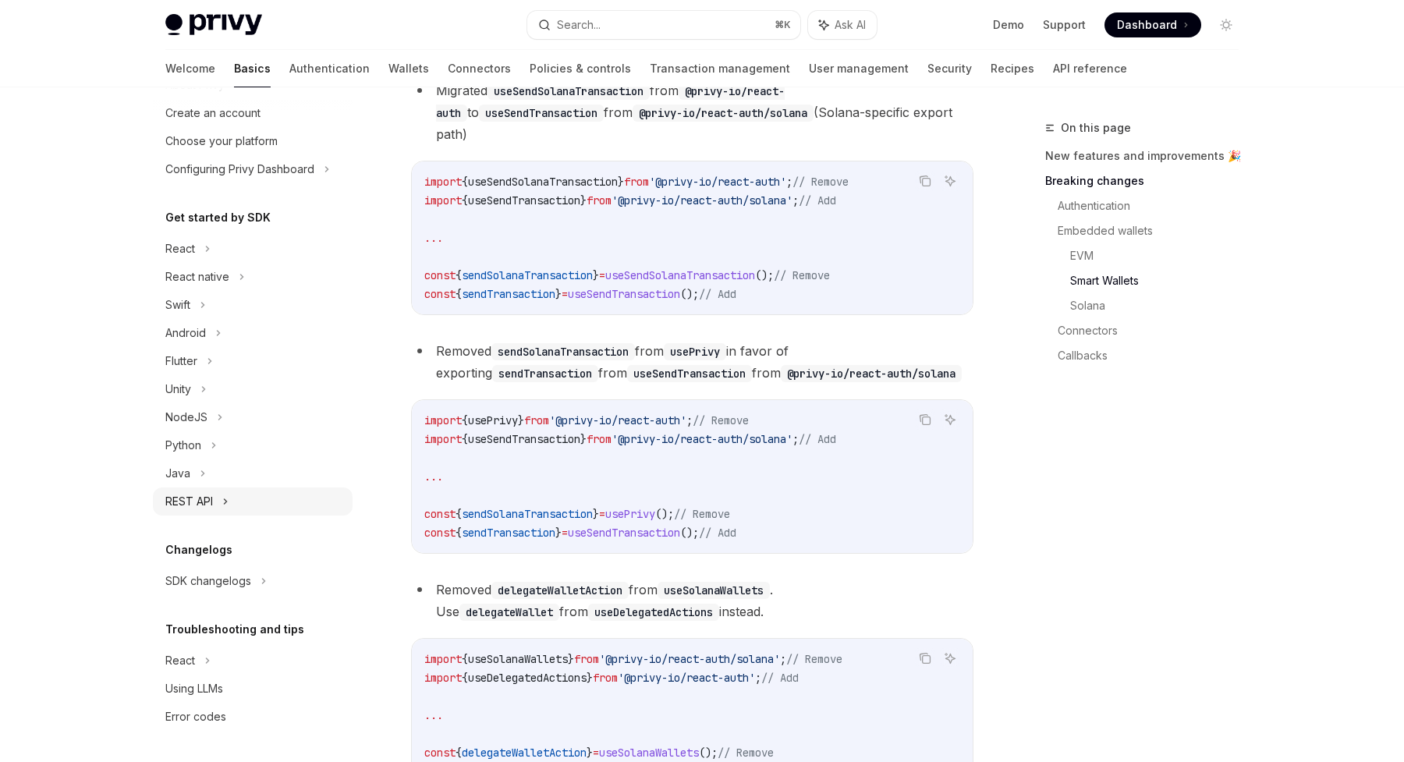
scroll to position [2987, 0]
click at [193, 258] on div "React" at bounding box center [180, 248] width 30 height 19
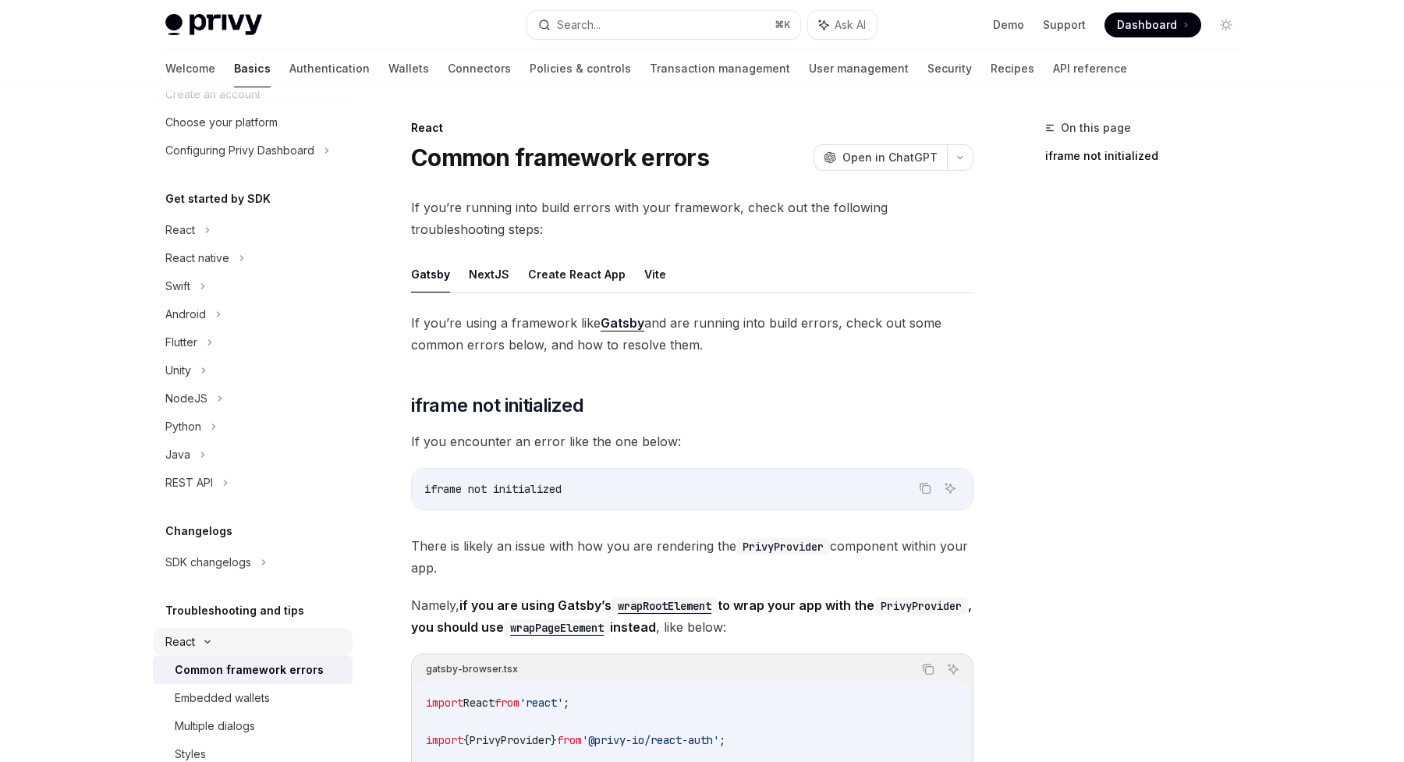
scroll to position [208, 0]
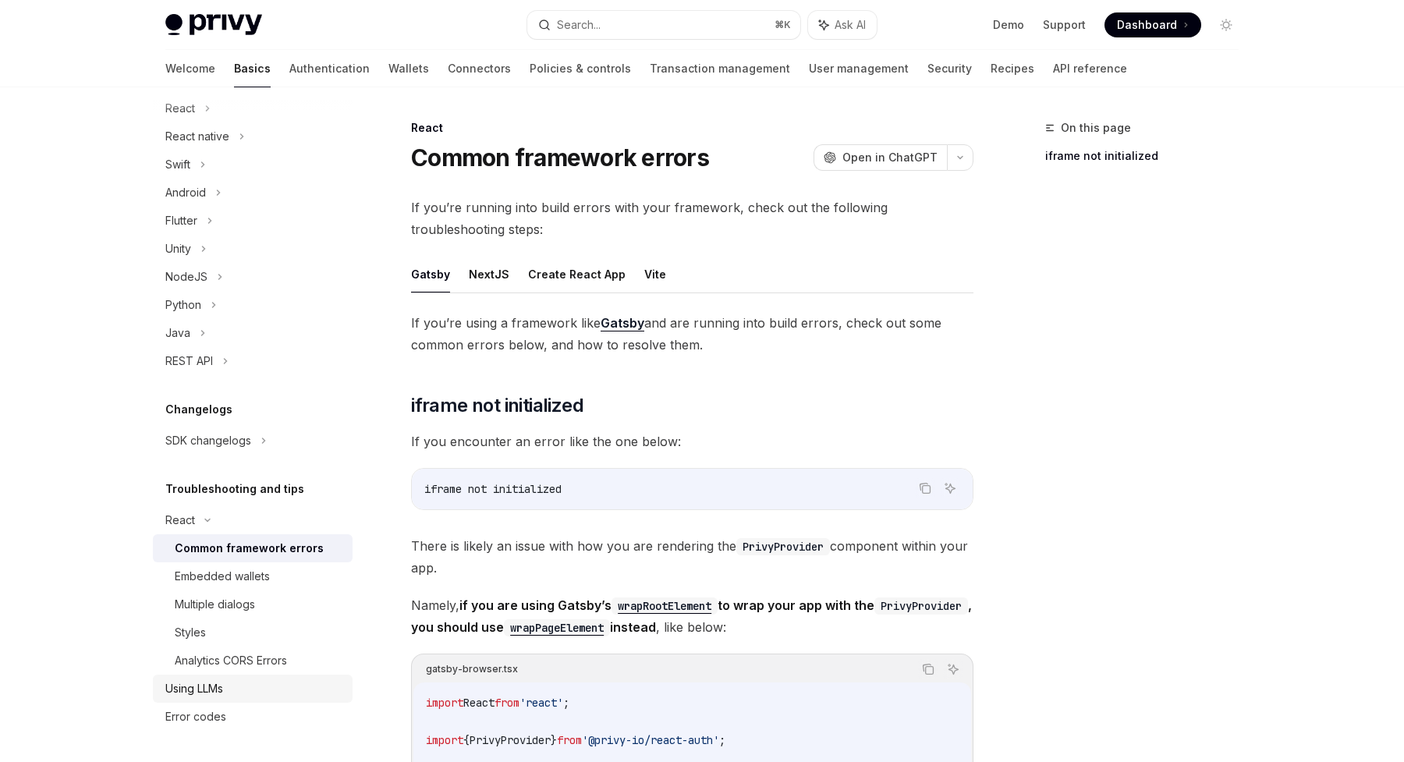
click at [211, 684] on div "Using LLMs" at bounding box center [194, 688] width 58 height 19
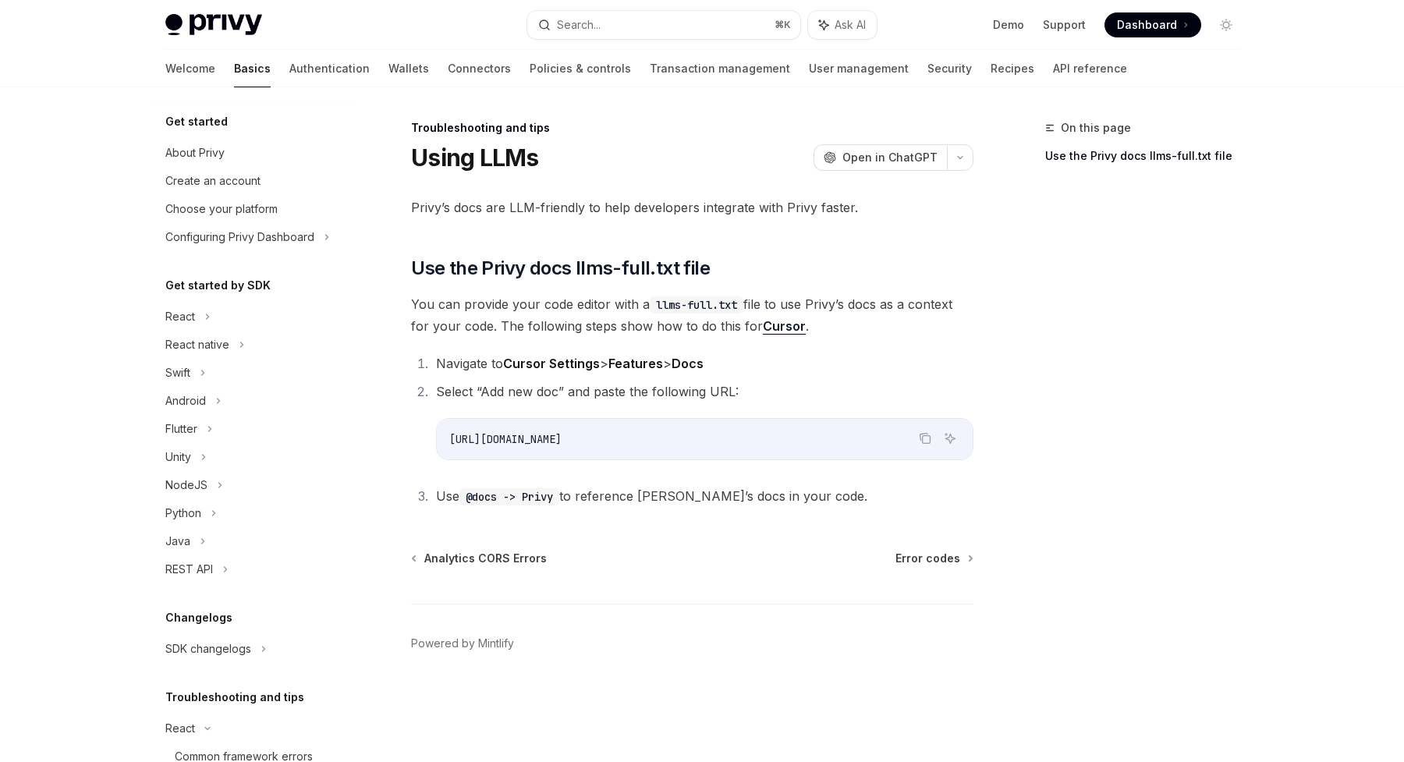
click at [561, 432] on span "[URL][DOMAIN_NAME]" at bounding box center [505, 439] width 112 height 14
copy ol "[URL][DOMAIN_NAME]"
click at [509, 181] on div "Troubleshooting and tips Using LLMs OpenAI Open in ChatGPT OpenAI Open in ChatG…" at bounding box center [545, 440] width 861 height 643
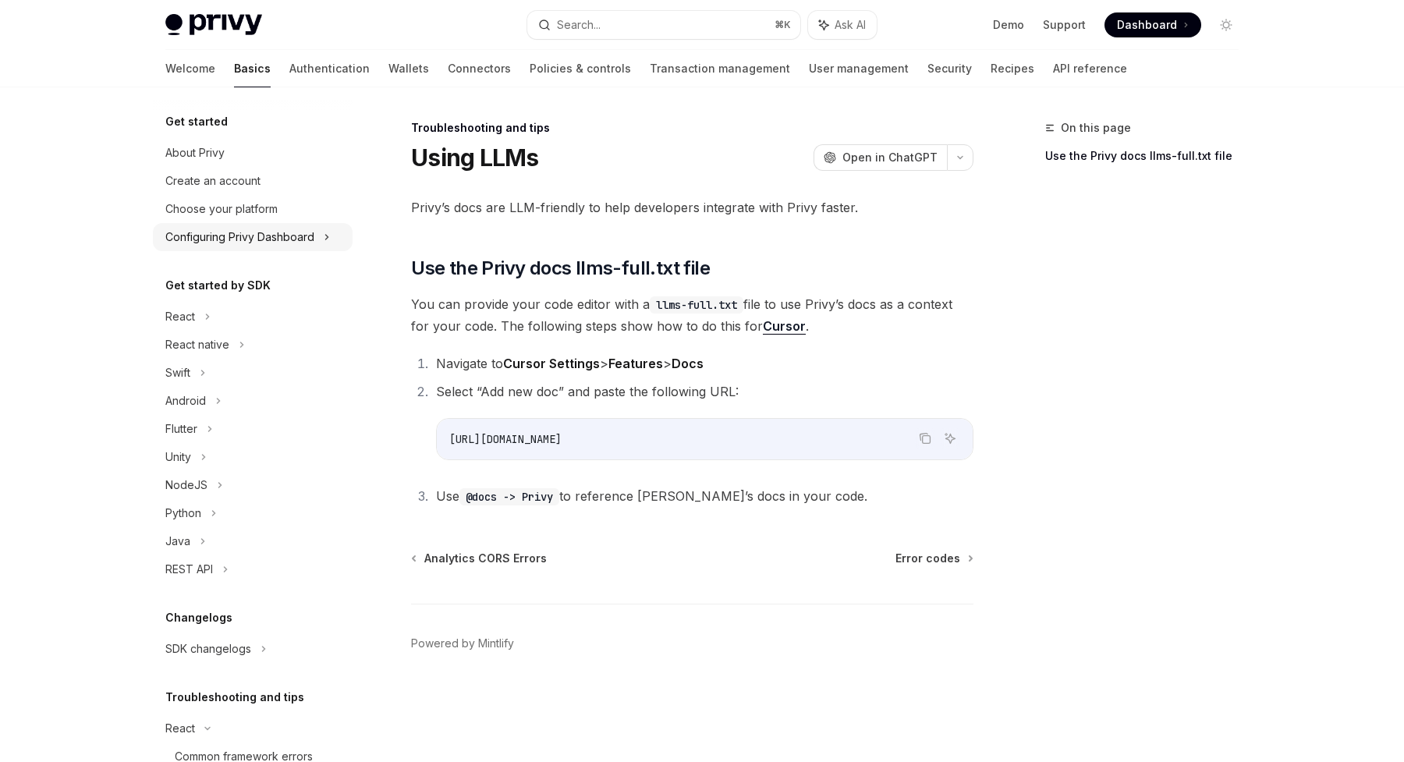
click at [219, 244] on div "Configuring Privy Dashboard" at bounding box center [239, 237] width 149 height 19
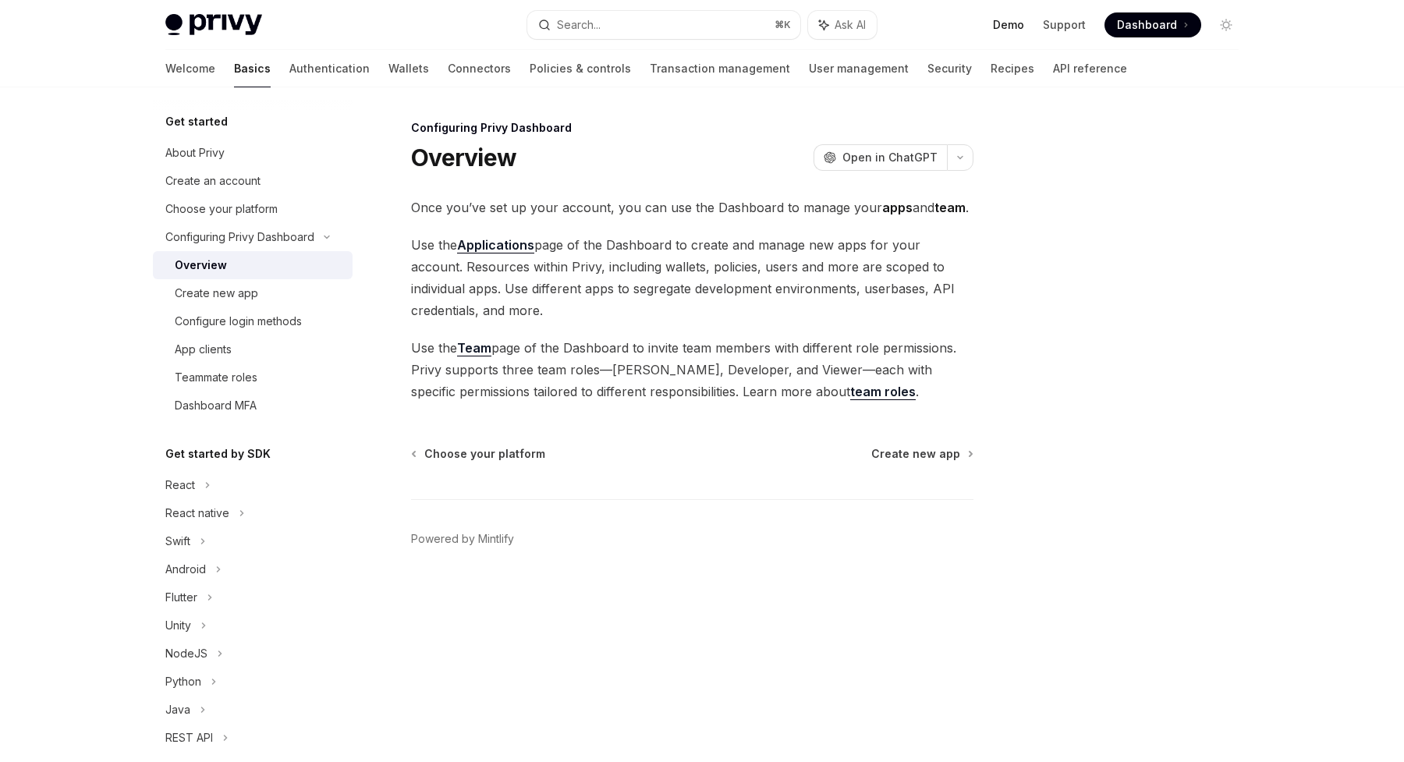
click at [1023, 26] on link "Demo" at bounding box center [1008, 25] width 31 height 16
click at [289, 78] on link "Authentication" at bounding box center [329, 68] width 80 height 37
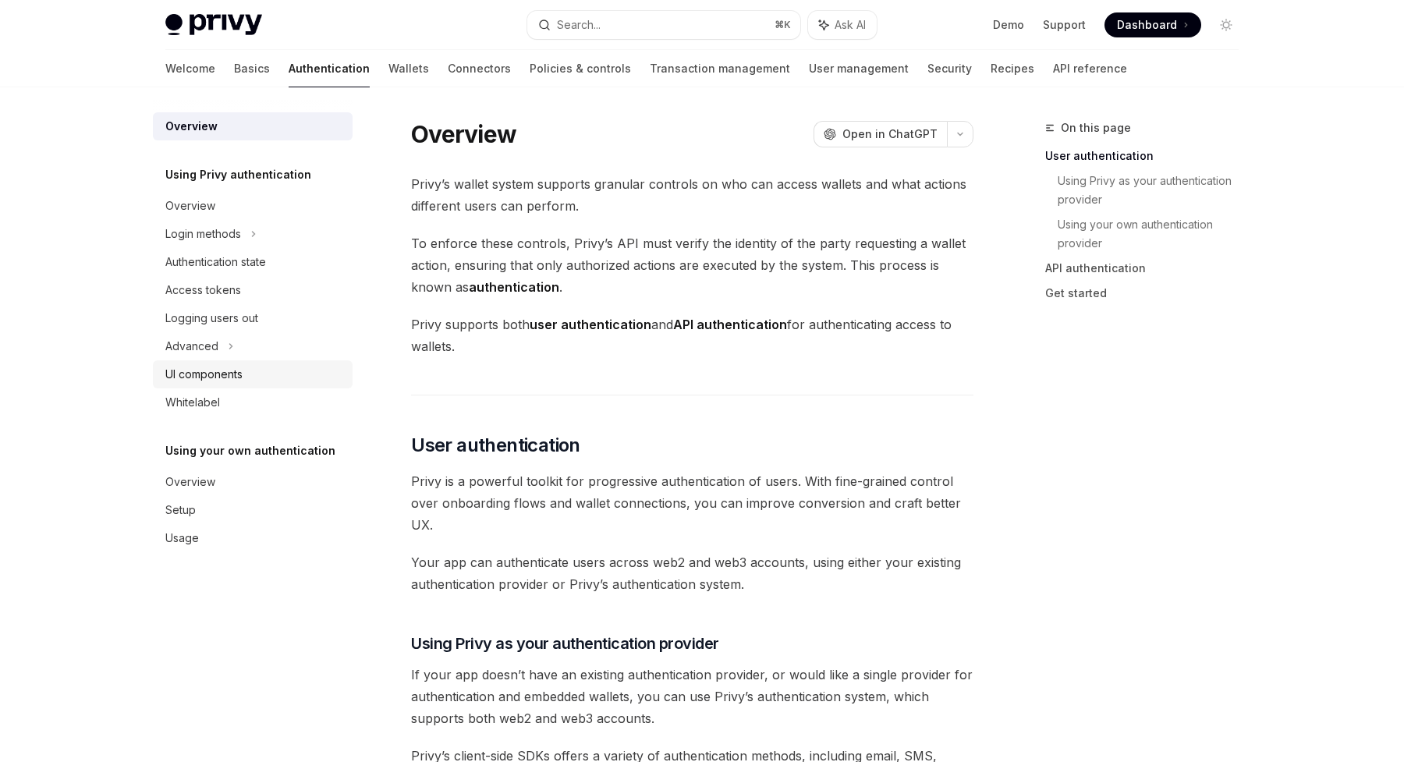
click at [212, 379] on div "UI components" at bounding box center [203, 374] width 77 height 19
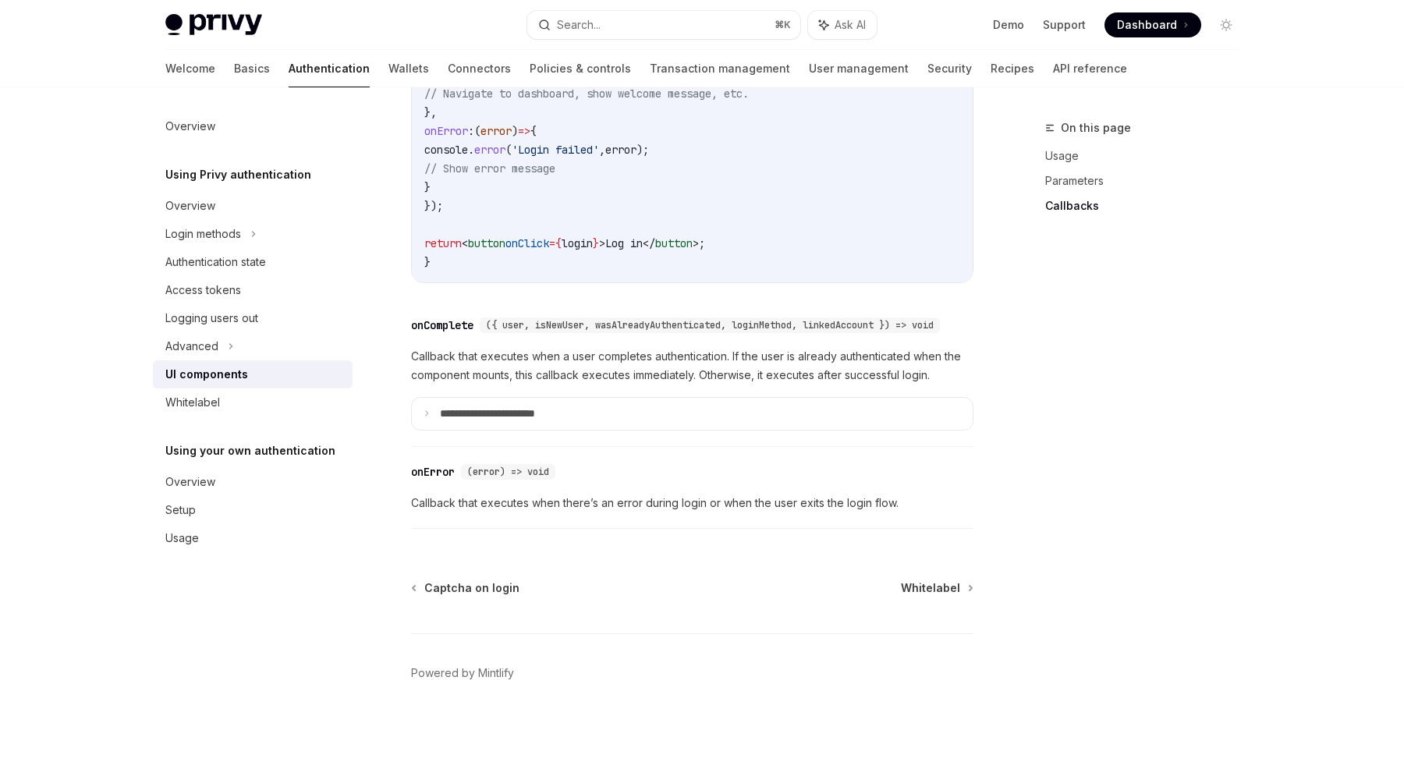
scroll to position [2213, 0]
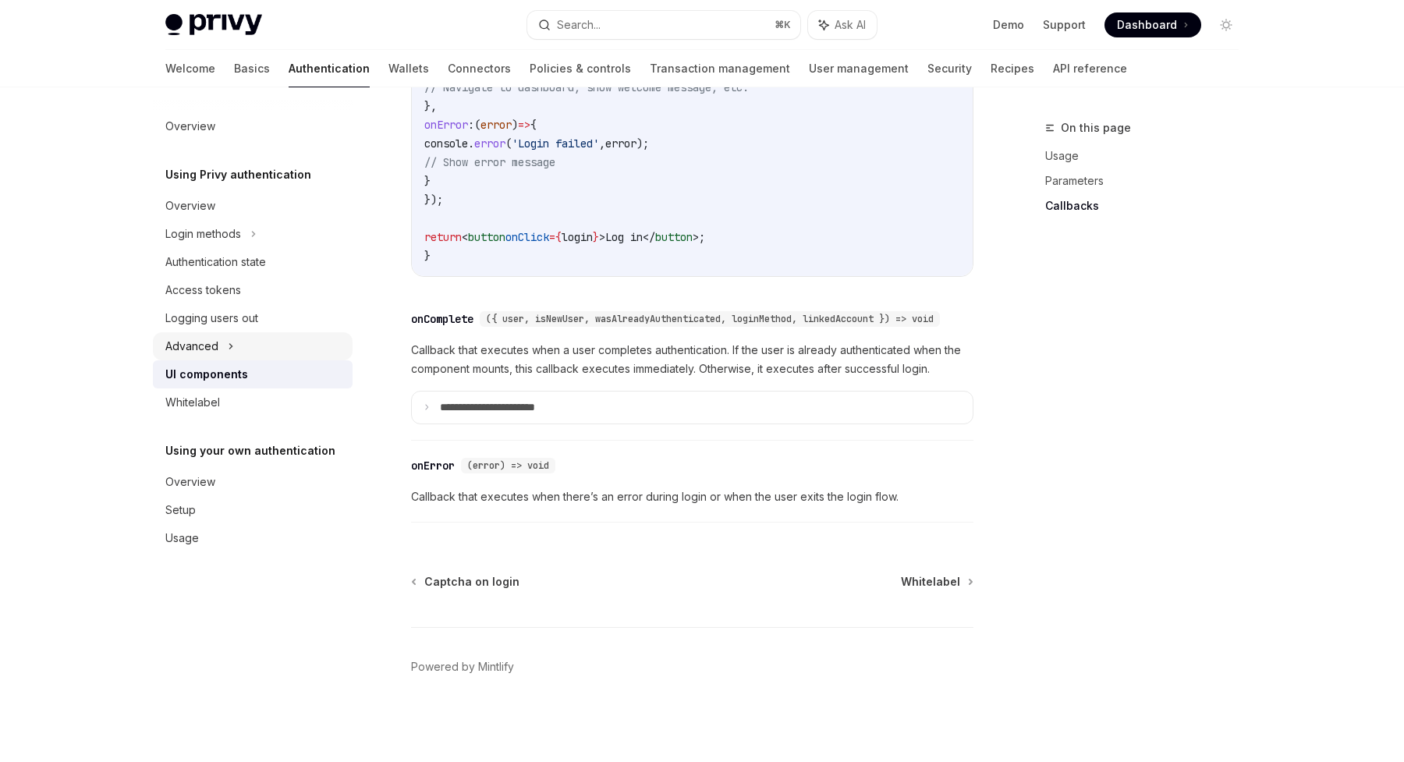
click at [214, 351] on div "Advanced" at bounding box center [191, 346] width 53 height 19
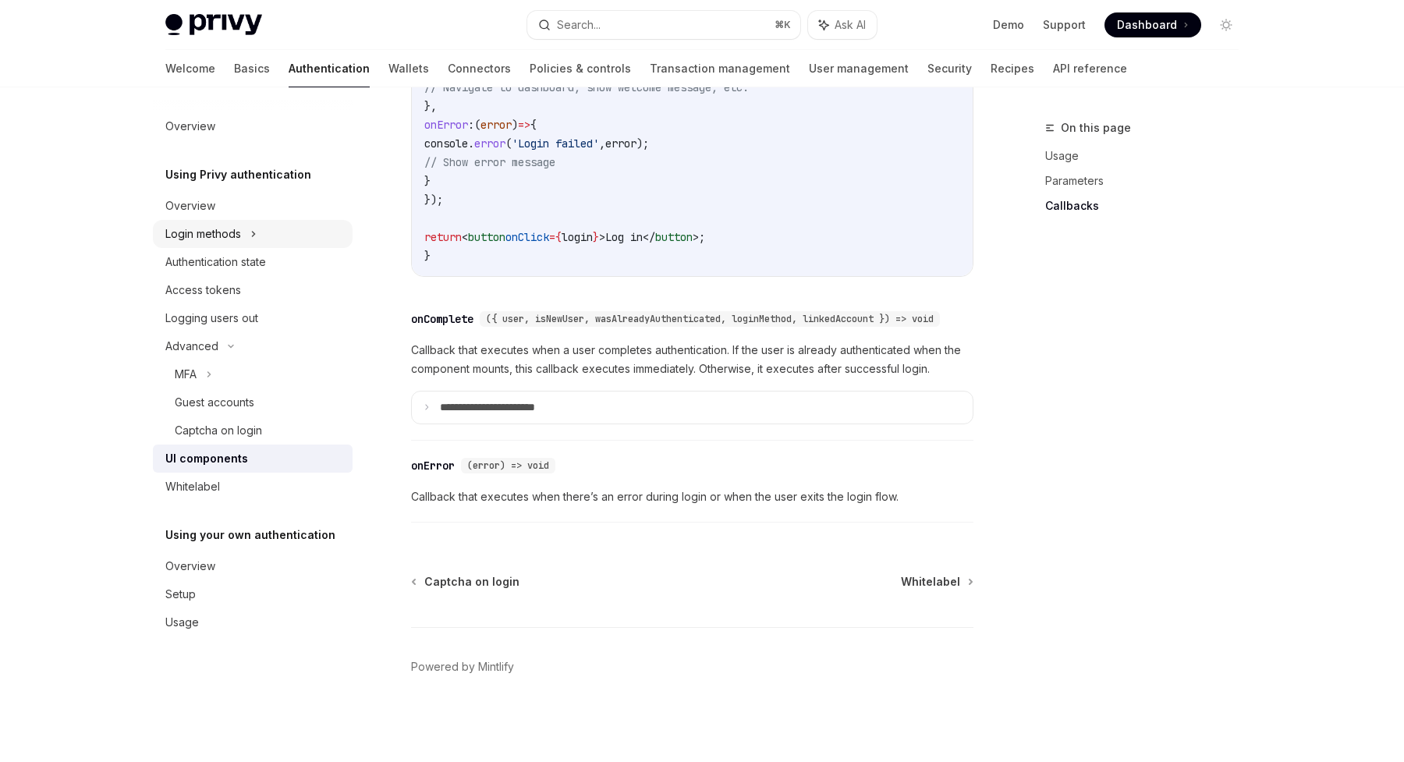
click at [244, 243] on div "Login methods" at bounding box center [253, 234] width 200 height 28
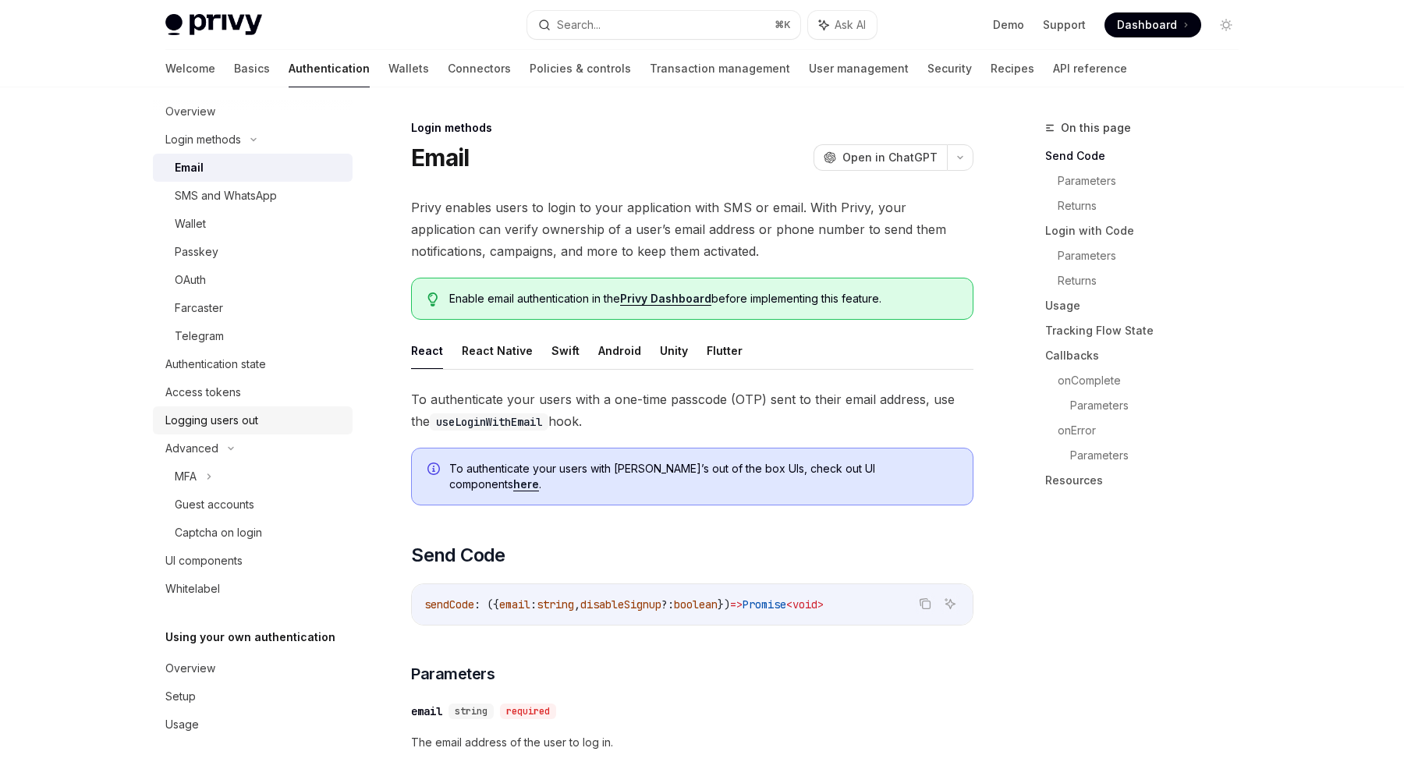
scroll to position [102, 0]
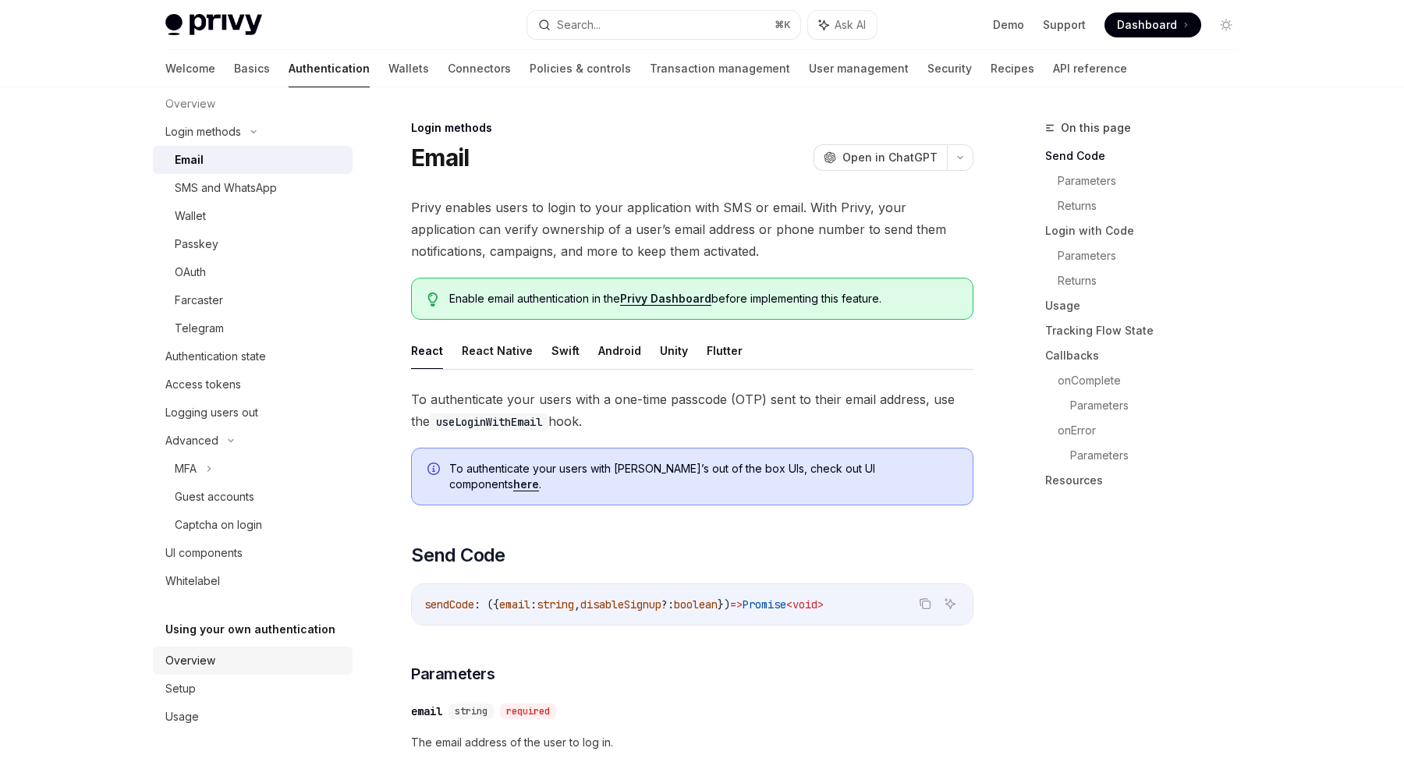
click at [198, 656] on div "Overview" at bounding box center [190, 660] width 50 height 19
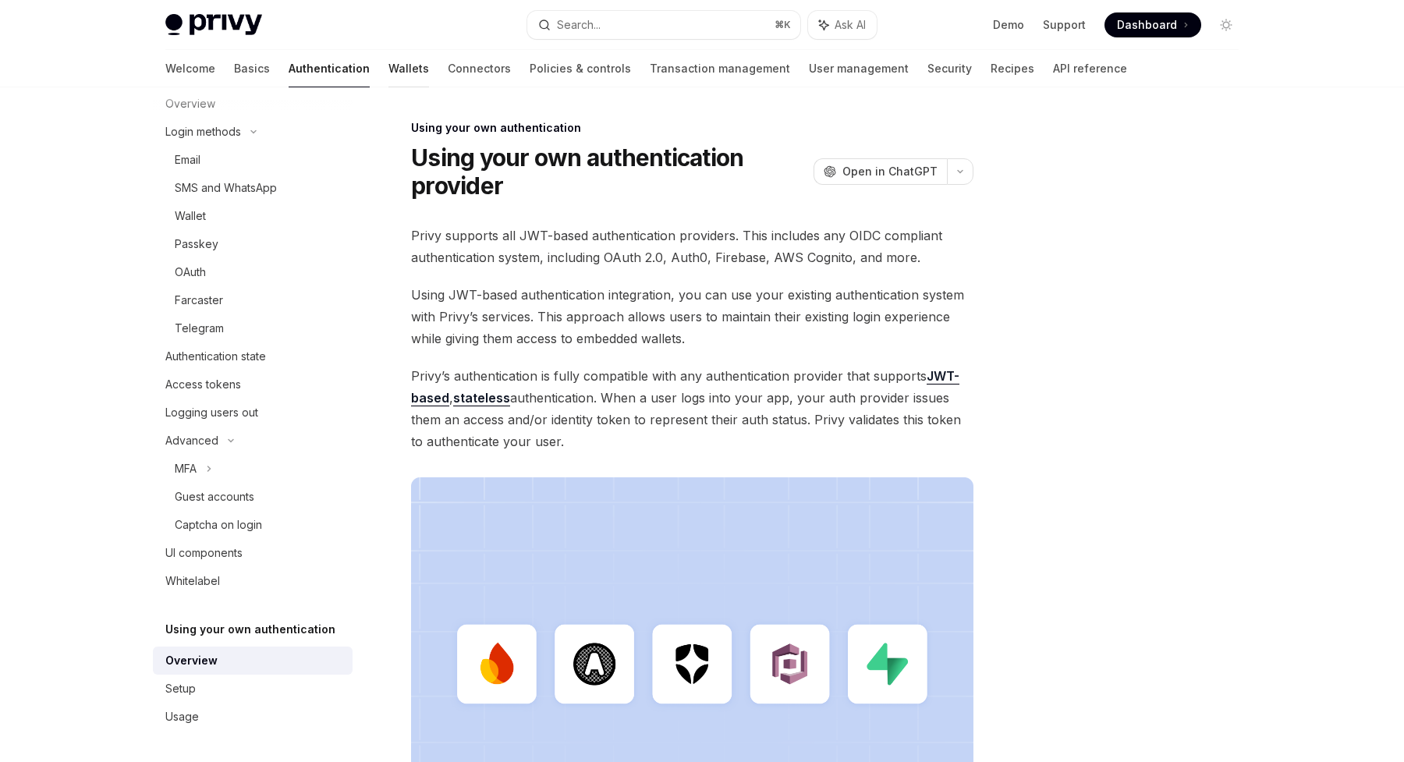
click at [388, 69] on link "Wallets" at bounding box center [408, 68] width 41 height 37
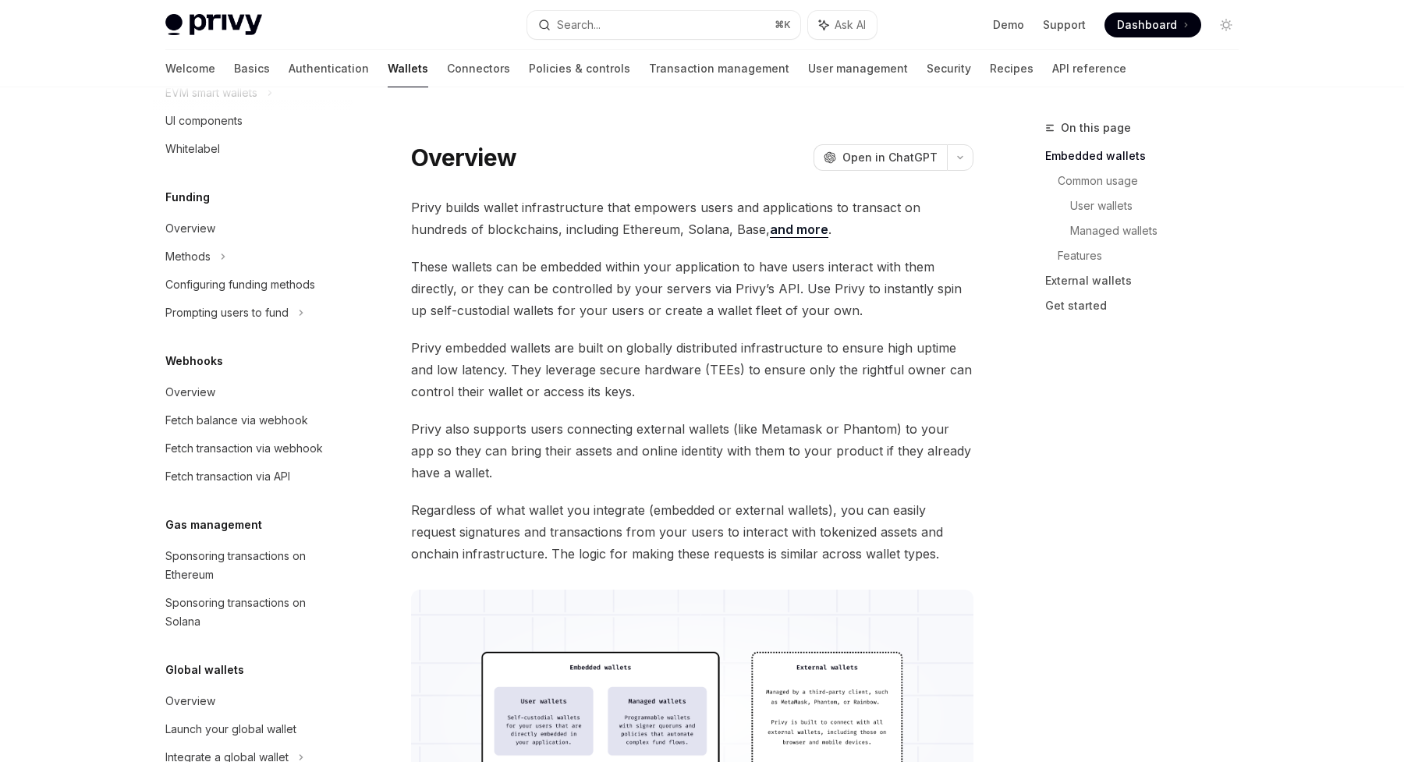
scroll to position [587, 0]
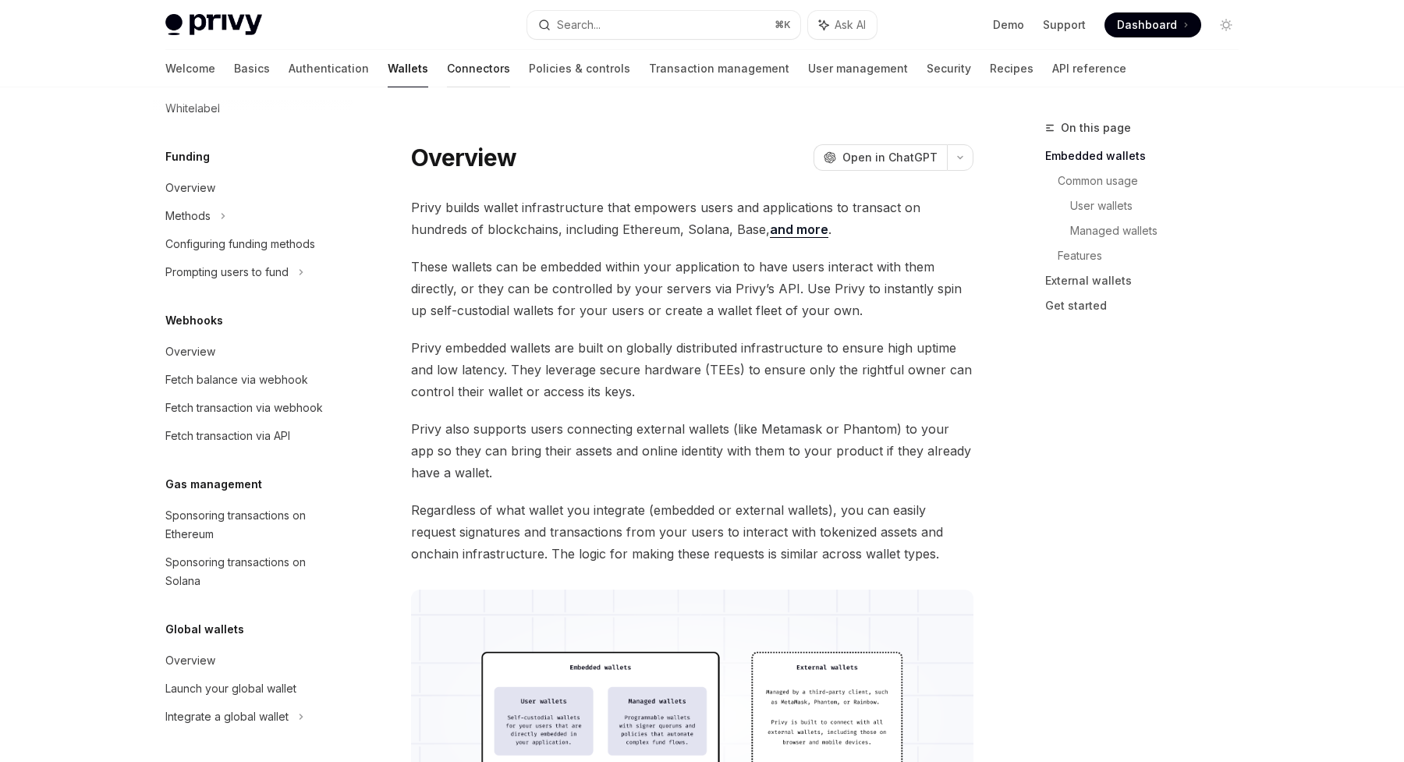
click at [447, 70] on link "Connectors" at bounding box center [478, 68] width 63 height 37
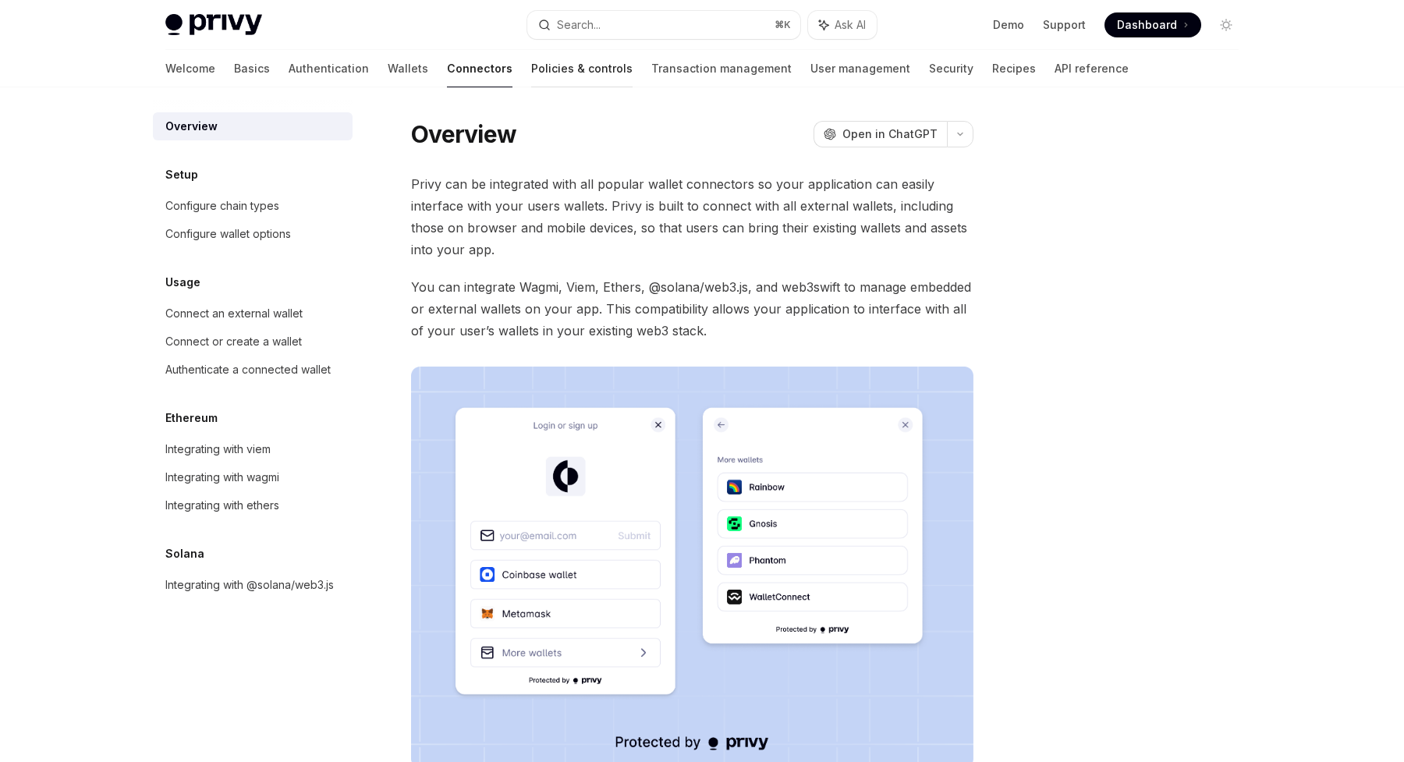
click at [531, 73] on link "Policies & controls" at bounding box center [581, 68] width 101 height 37
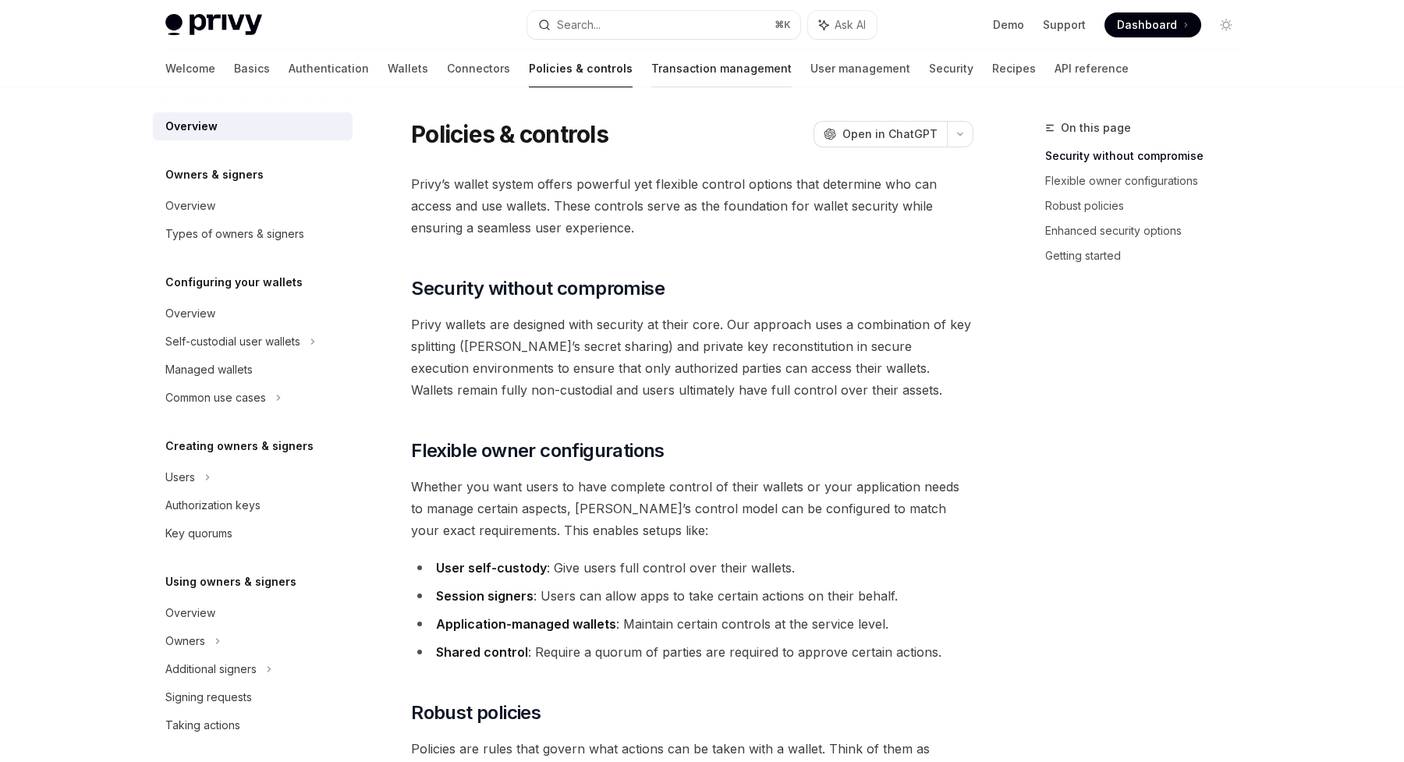
click at [651, 74] on link "Transaction management" at bounding box center [721, 68] width 140 height 37
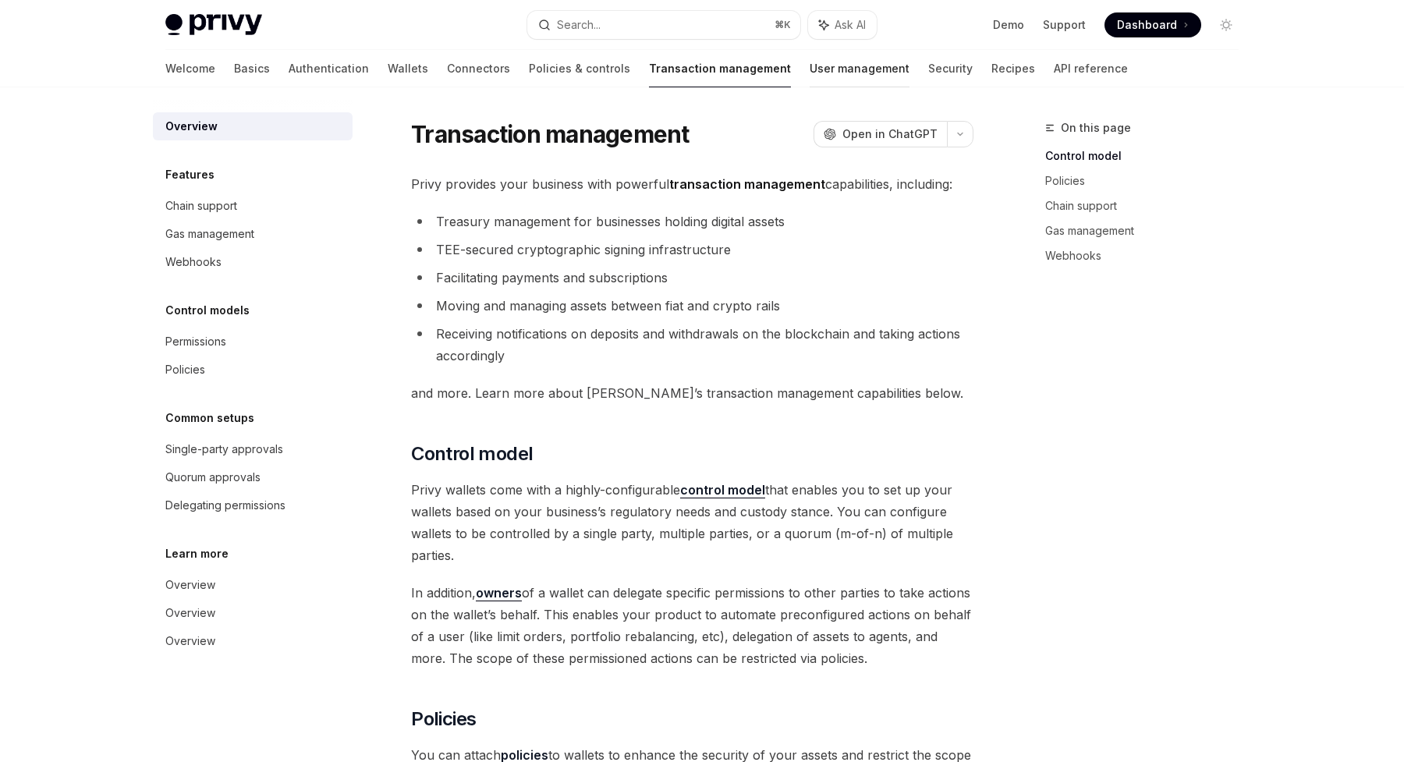
click at [809, 77] on link "User management" at bounding box center [859, 68] width 100 height 37
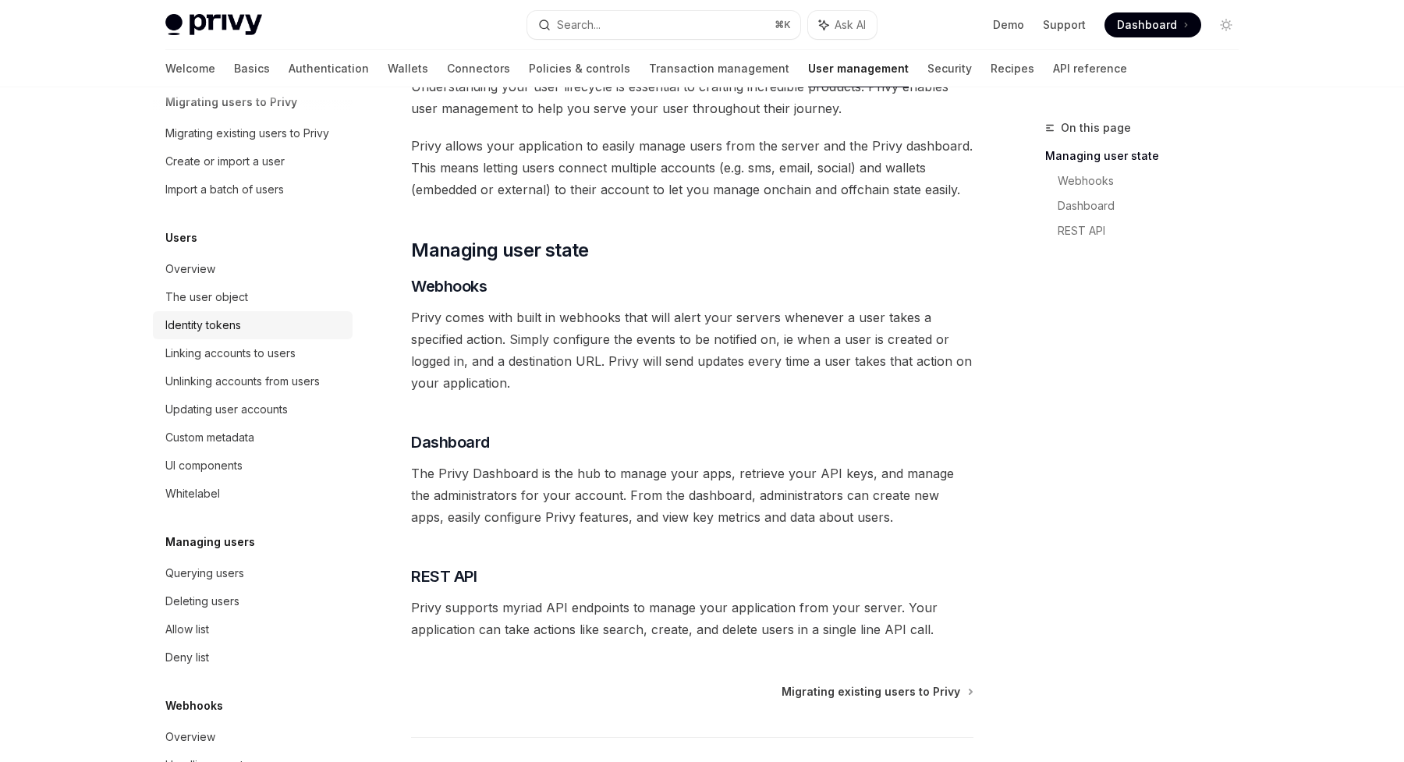
scroll to position [81, 0]
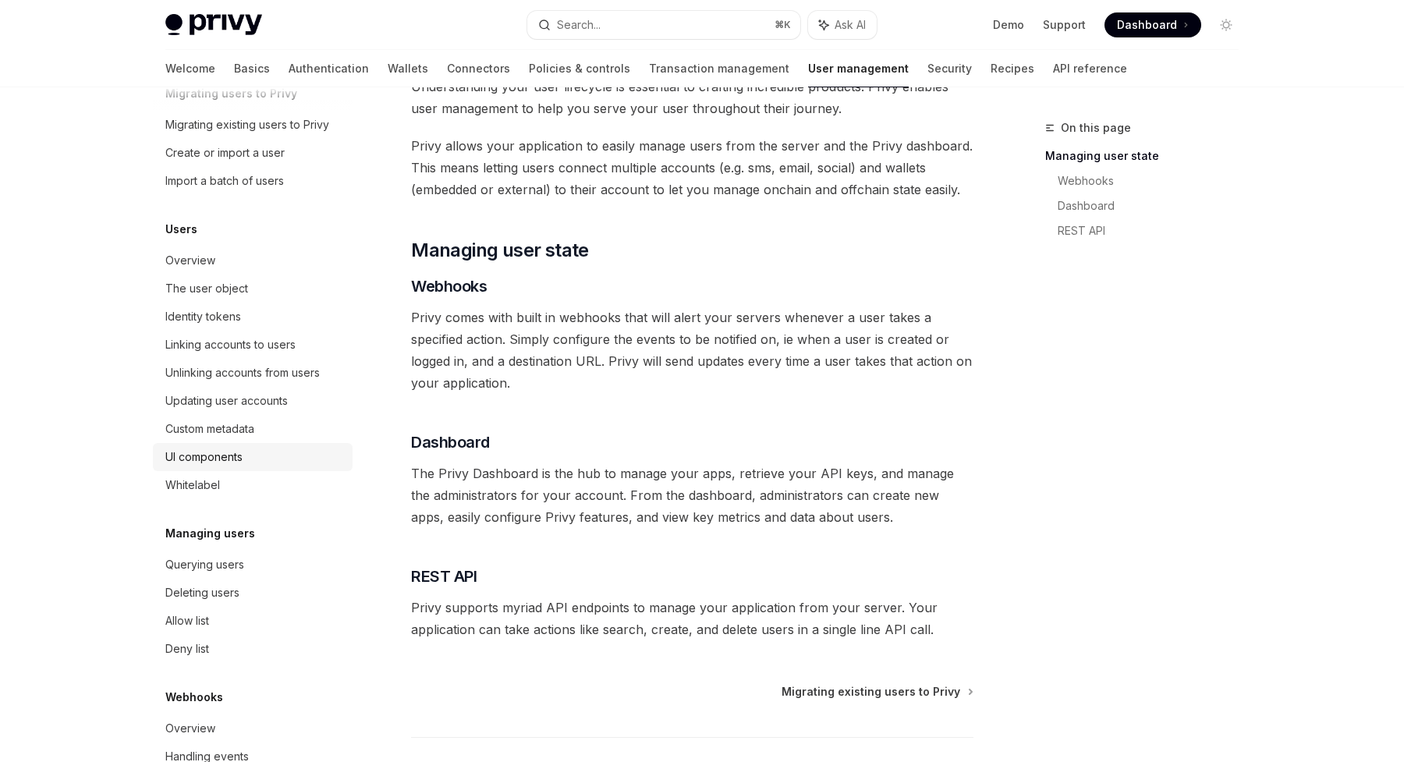
click at [204, 458] on div "UI components" at bounding box center [203, 457] width 77 height 19
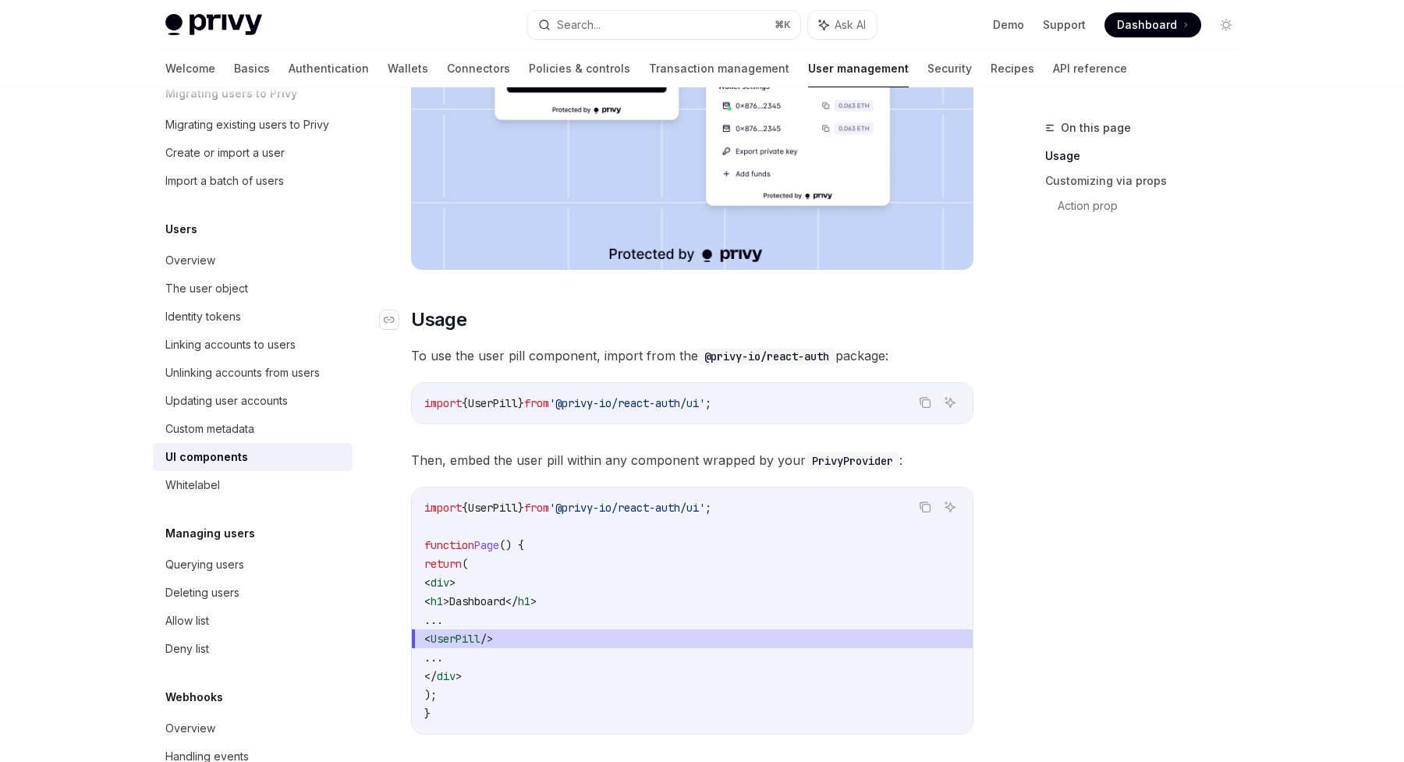
scroll to position [482, 0]
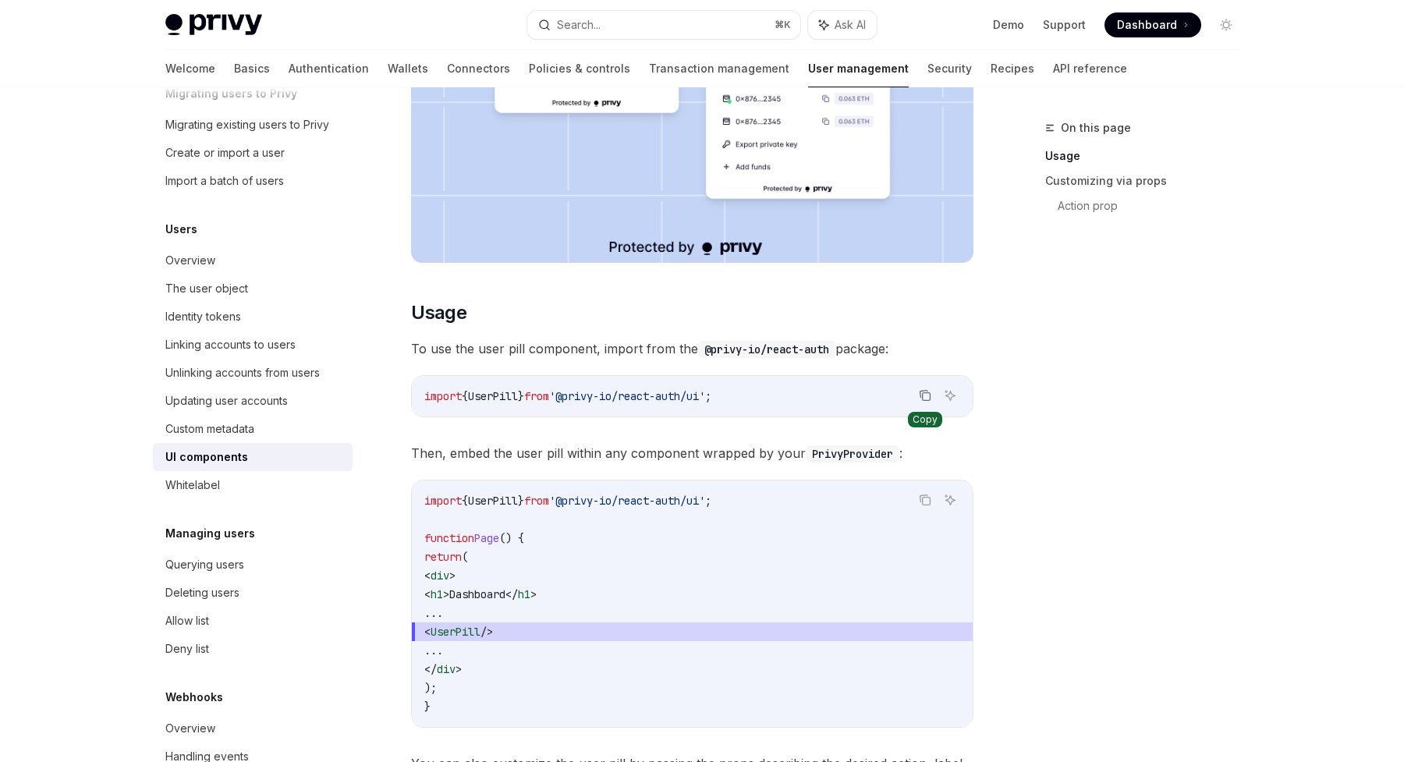
click at [921, 396] on icon "Copy the contents from the code block" at bounding box center [925, 395] width 12 height 12
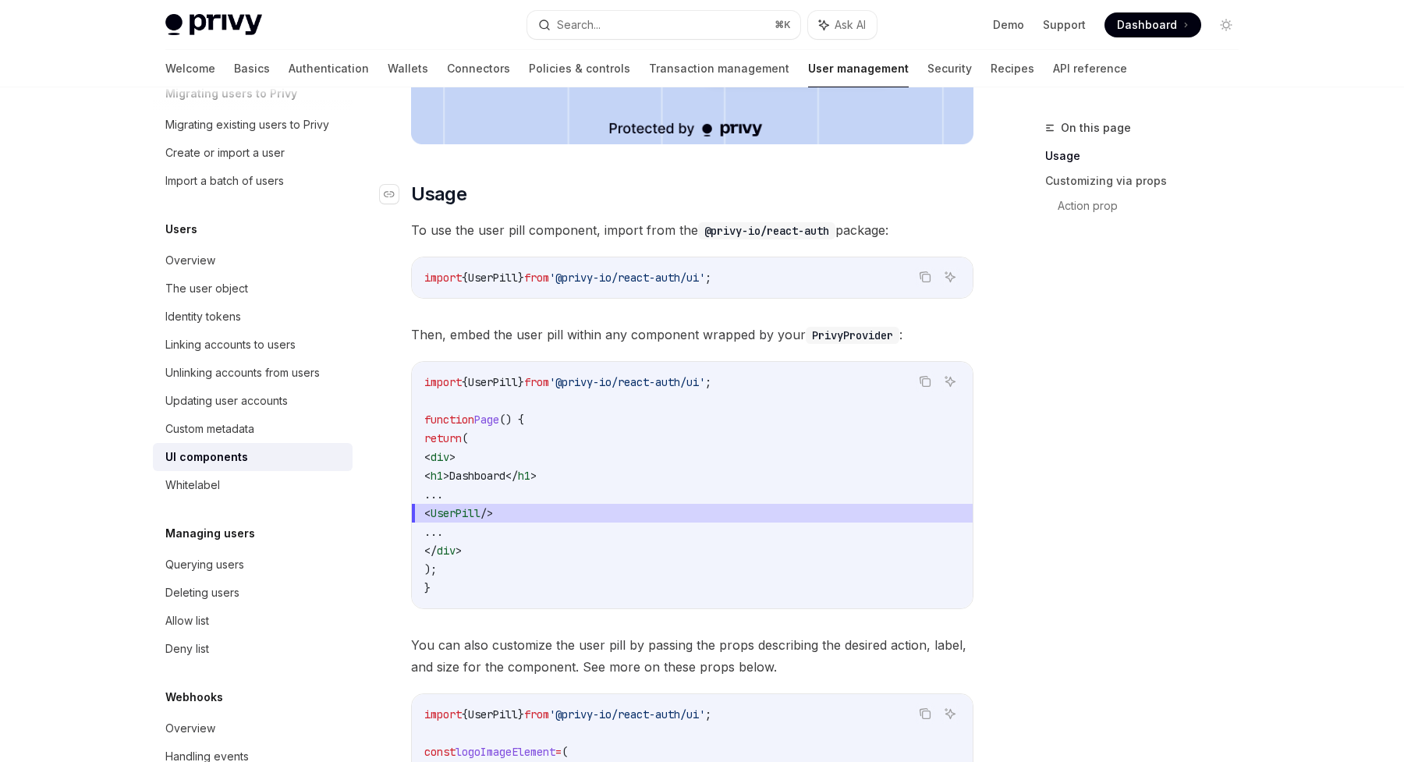
scroll to position [628, 0]
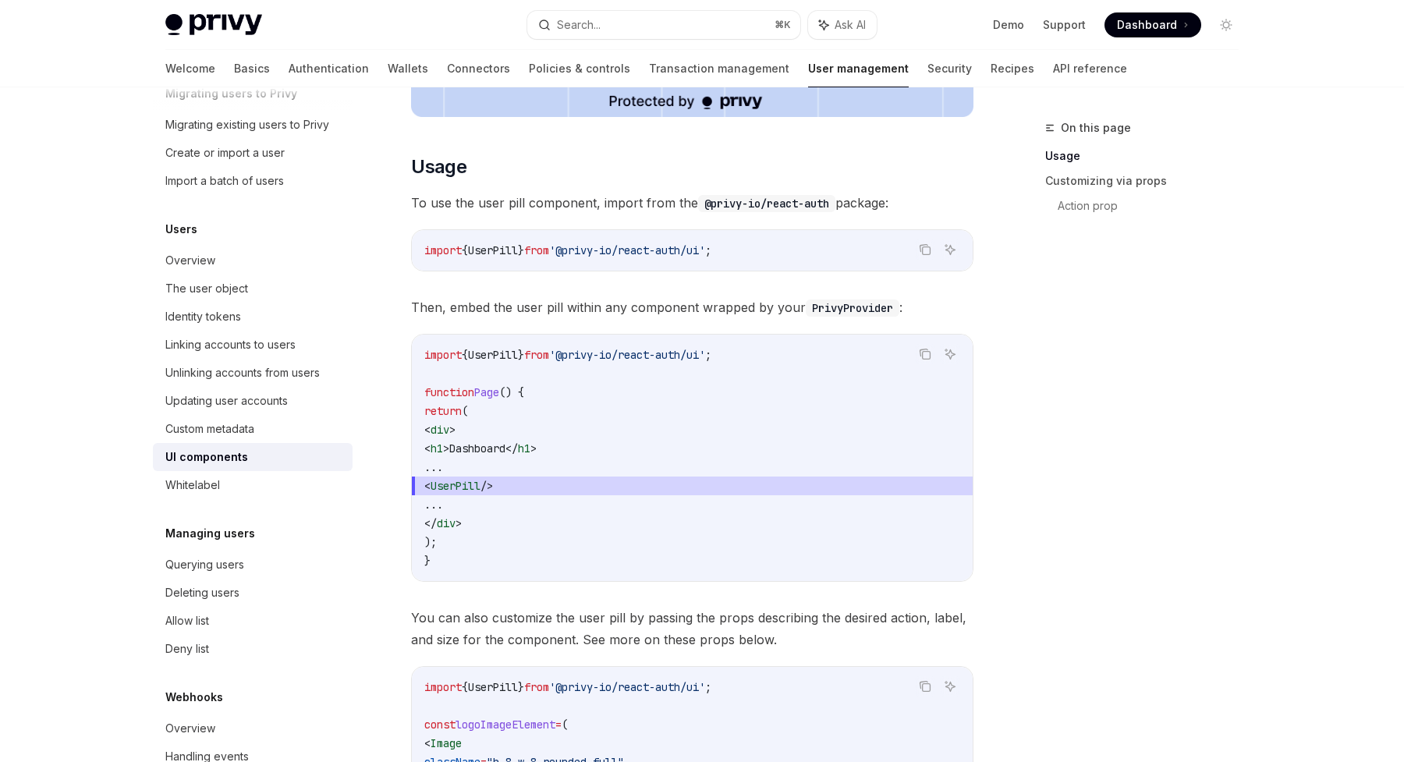
drag, startPoint x: 462, startPoint y: 486, endPoint x: 567, endPoint y: 486, distance: 104.5
click at [567, 486] on span "< UserPill />" at bounding box center [692, 485] width 536 height 19
copy span "< UserPill />"
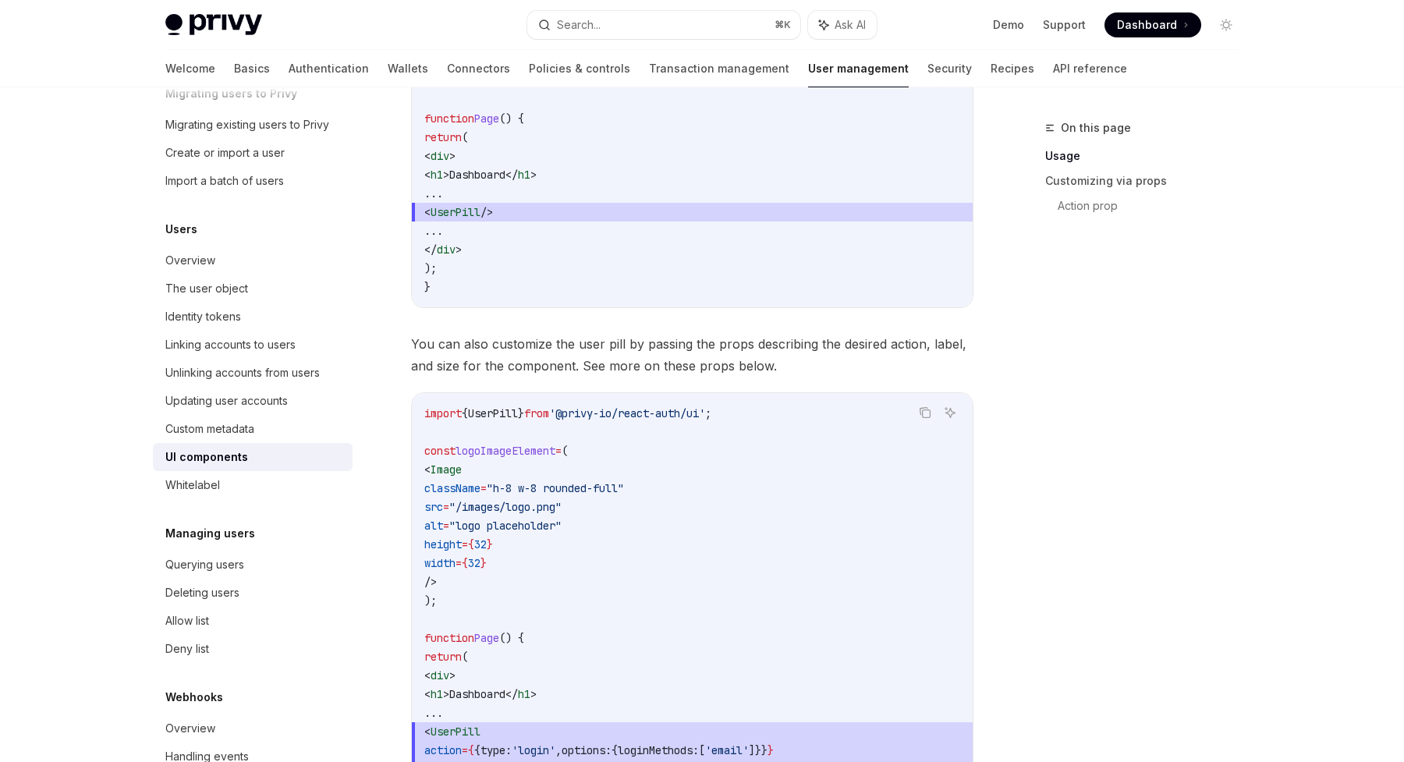
scroll to position [864, 0]
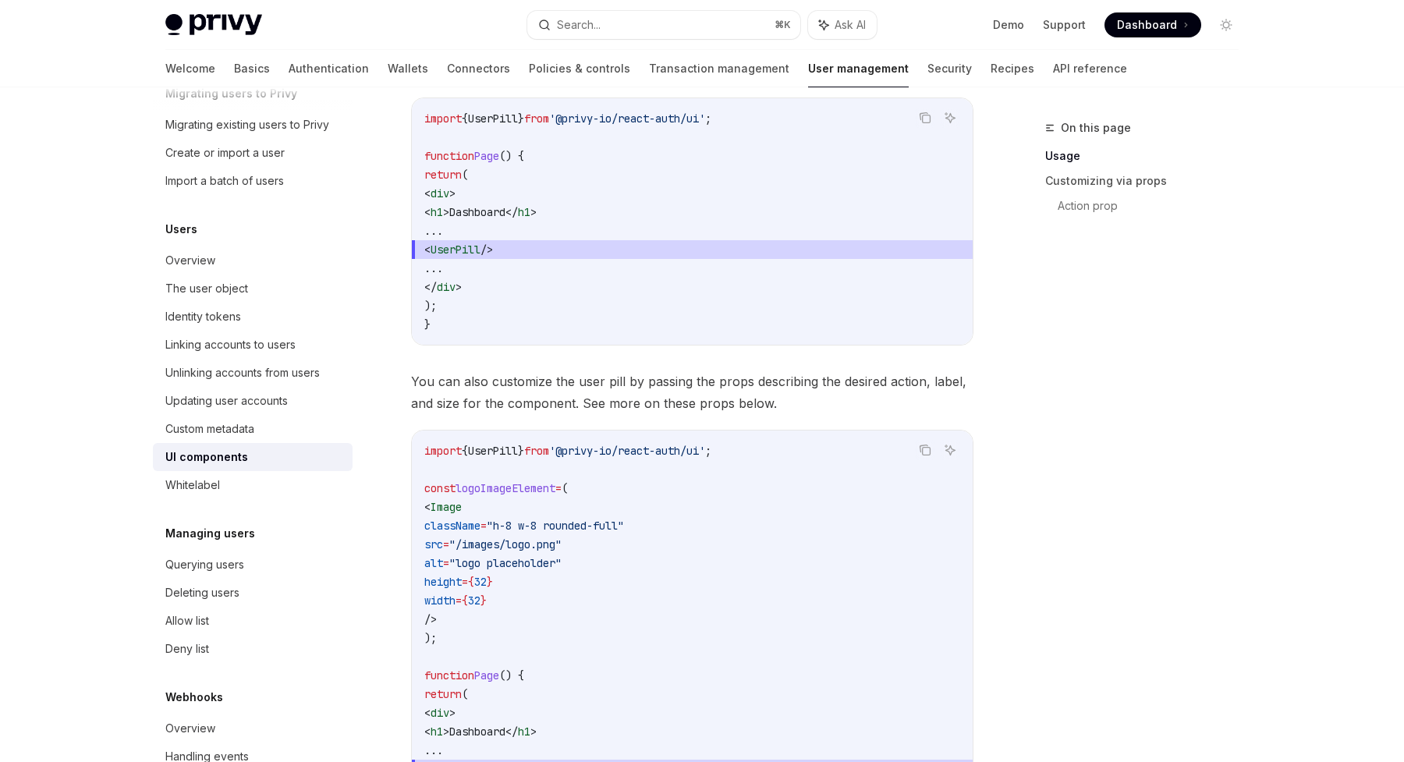
drag, startPoint x: 462, startPoint y: 251, endPoint x: 584, endPoint y: 251, distance: 121.7
click at [584, 251] on span "< UserPill />" at bounding box center [692, 249] width 536 height 19
copy span "< UserPill />"
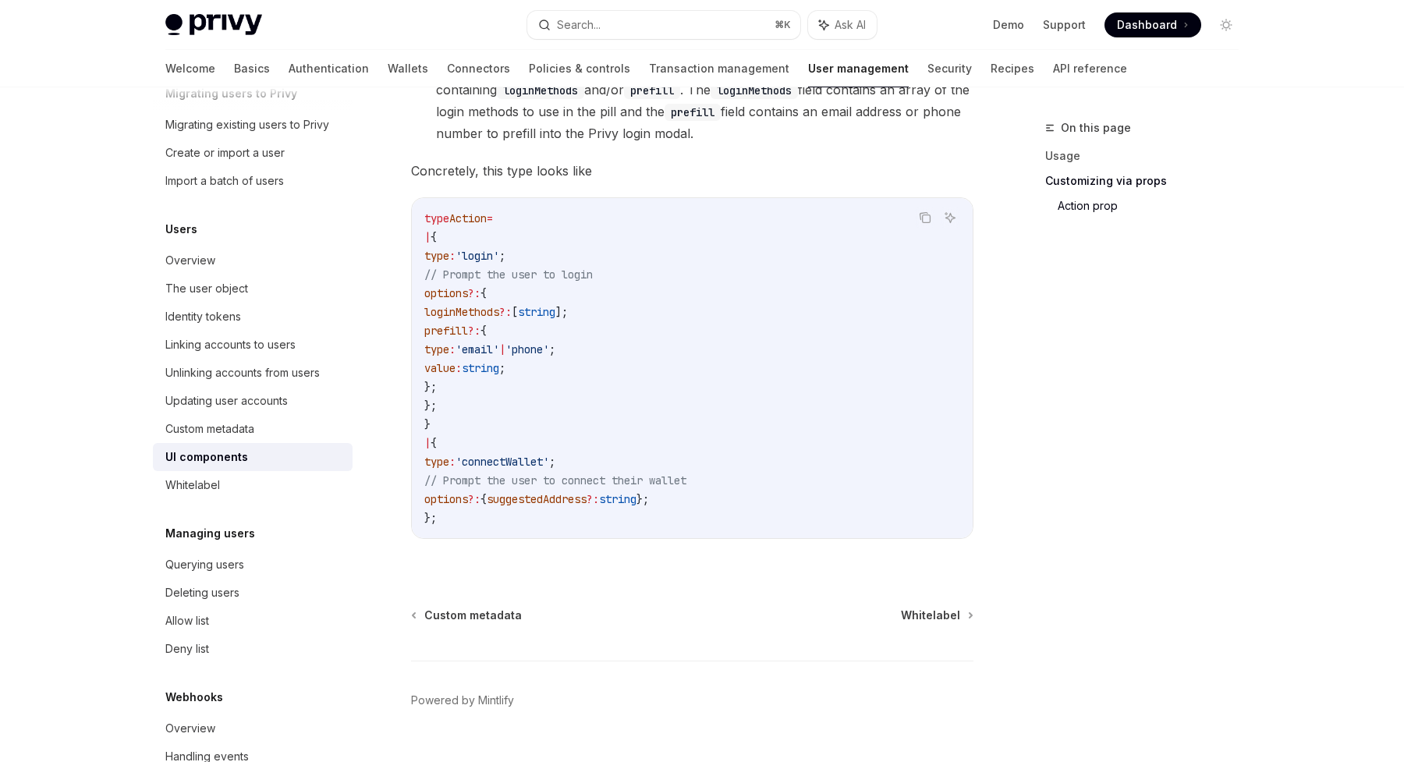
scroll to position [2714, 0]
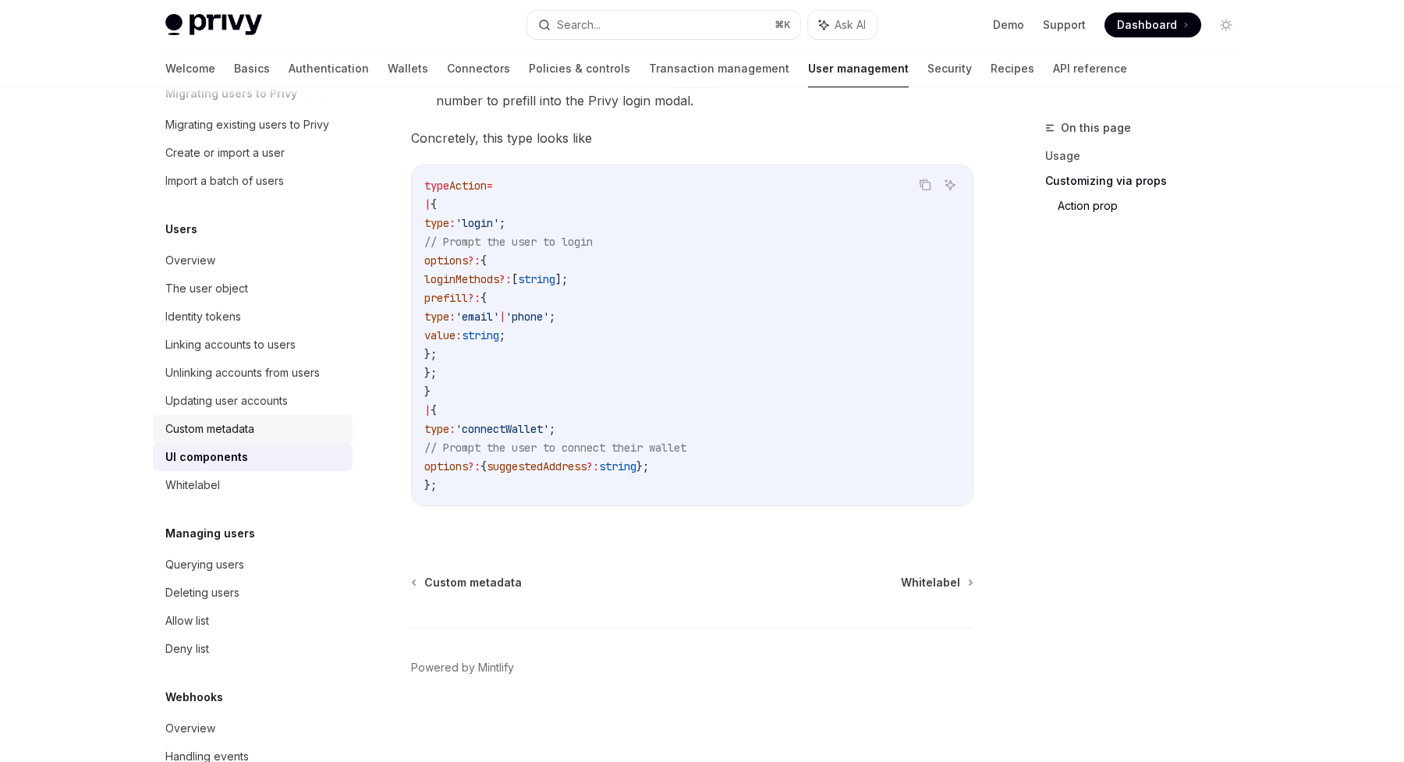
click at [244, 436] on div "Custom metadata" at bounding box center [209, 429] width 89 height 19
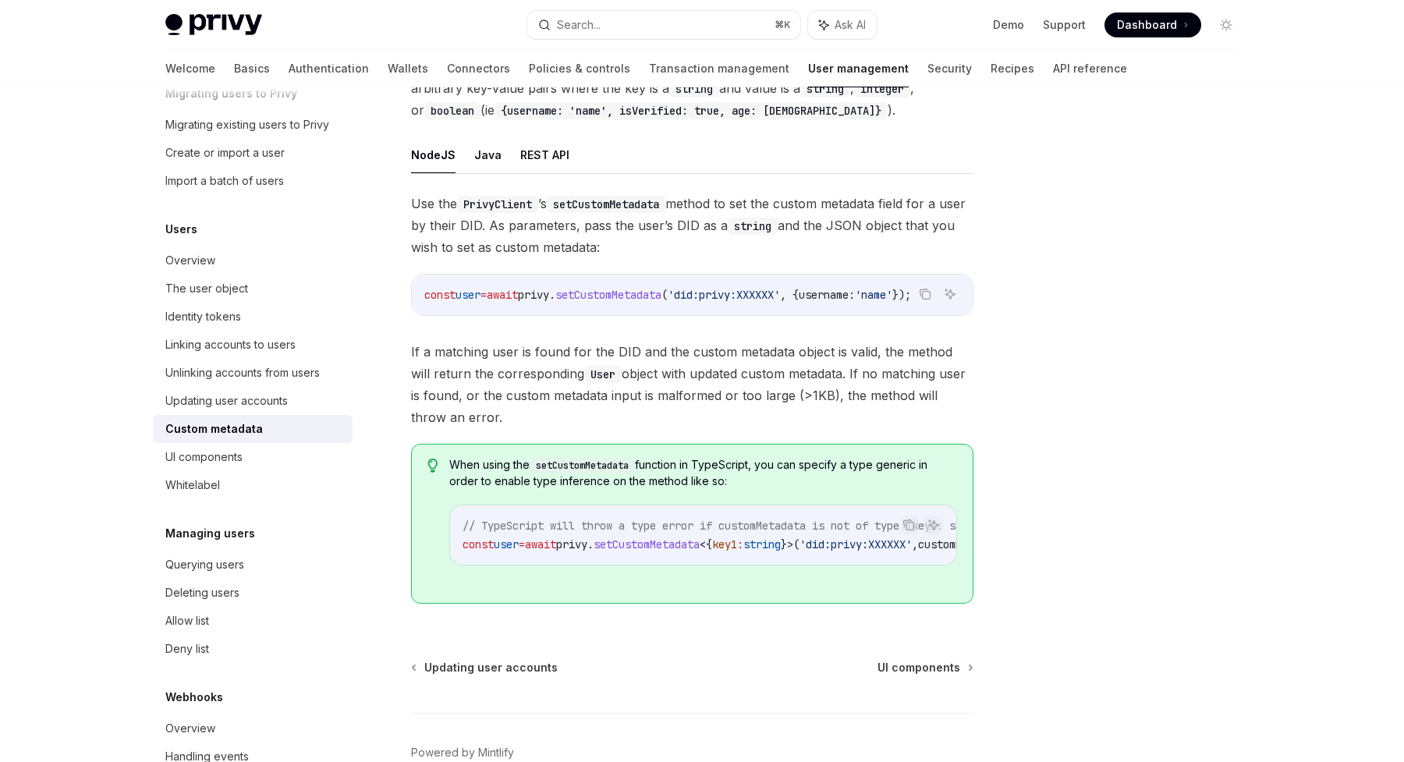
scroll to position [260, 0]
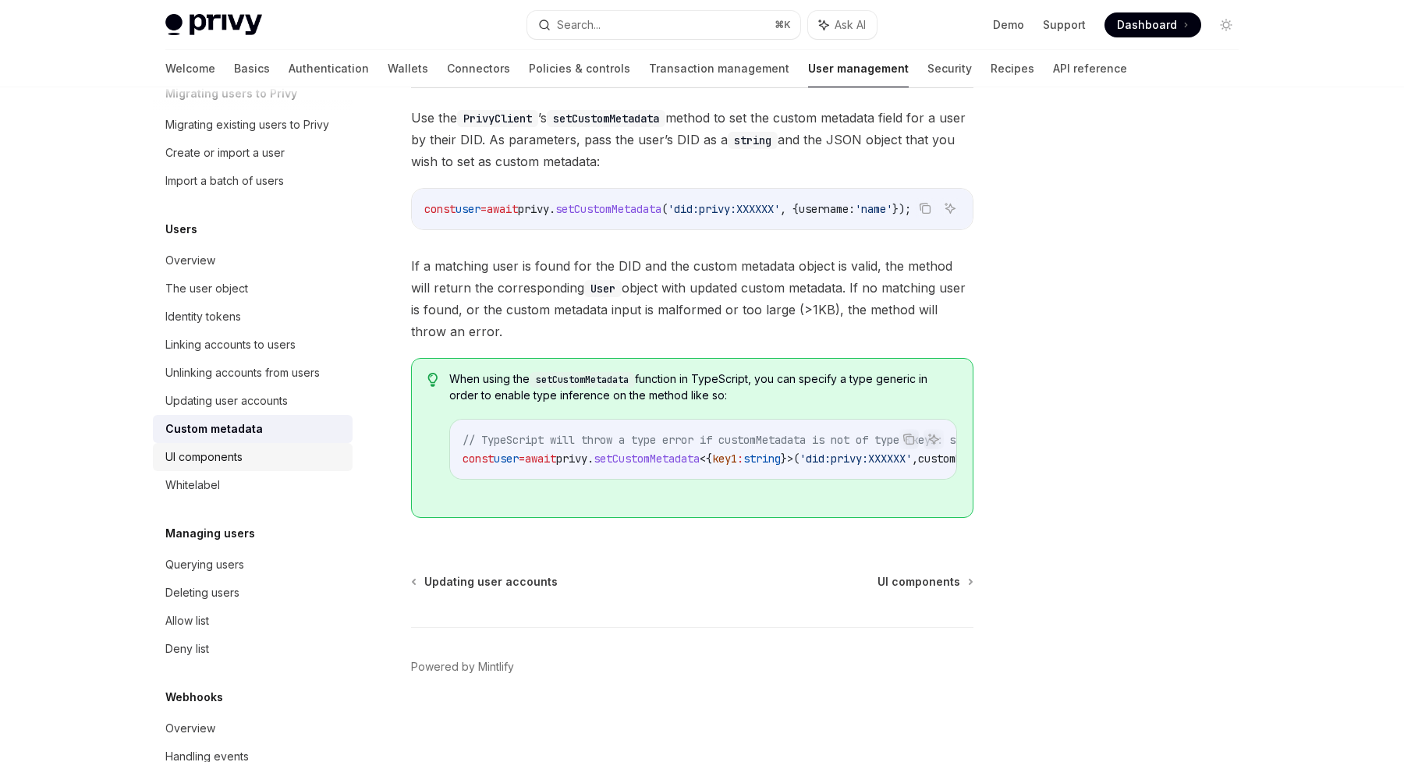
click at [200, 455] on div "UI components" at bounding box center [203, 457] width 77 height 19
type textarea "*"
